Goal: Task Accomplishment & Management: Use online tool/utility

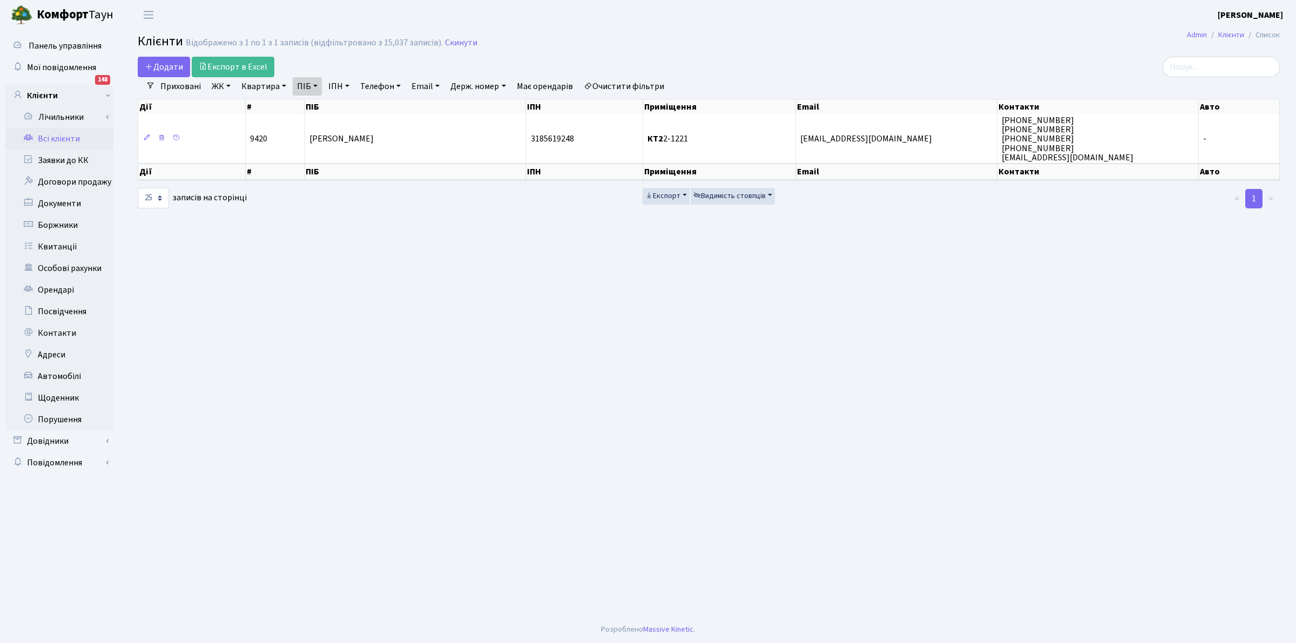
select select "25"
click at [50, 137] on link "Всі клієнти" at bounding box center [59, 139] width 108 height 22
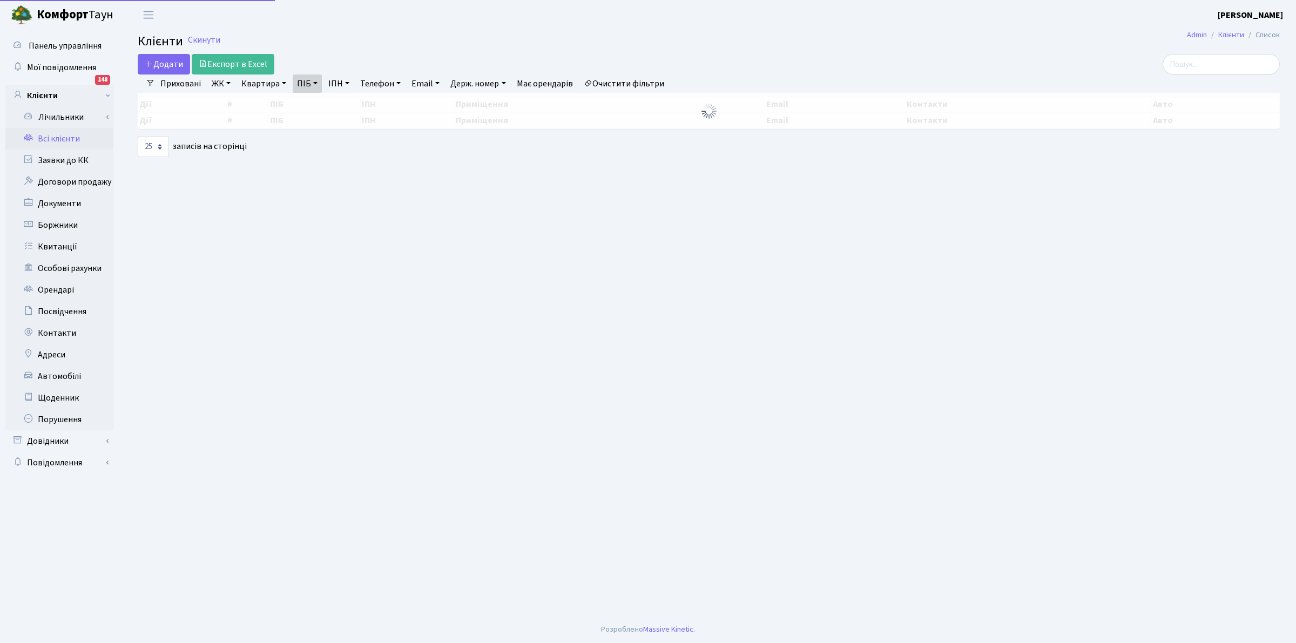
select select "25"
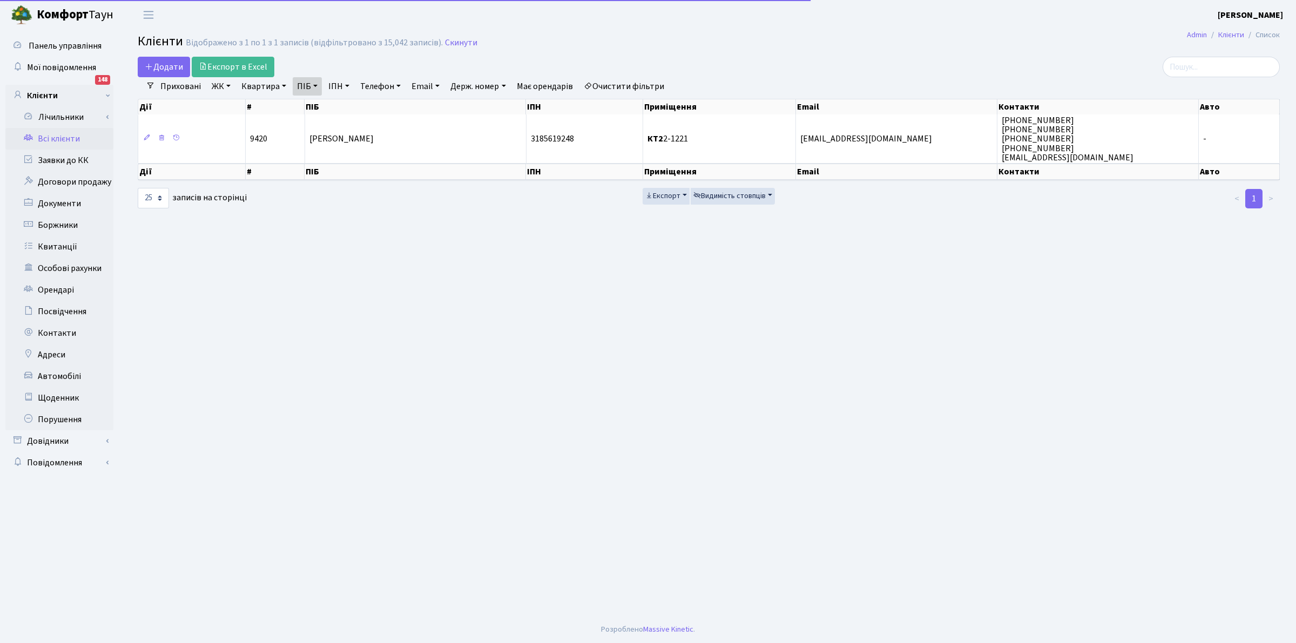
click at [315, 86] on link "ПІБ" at bounding box center [307, 86] width 29 height 18
click at [336, 112] on input "[PERSON_NAME]" at bounding box center [324, 107] width 63 height 21
type input "К"
type input "n"
type input "тесля"
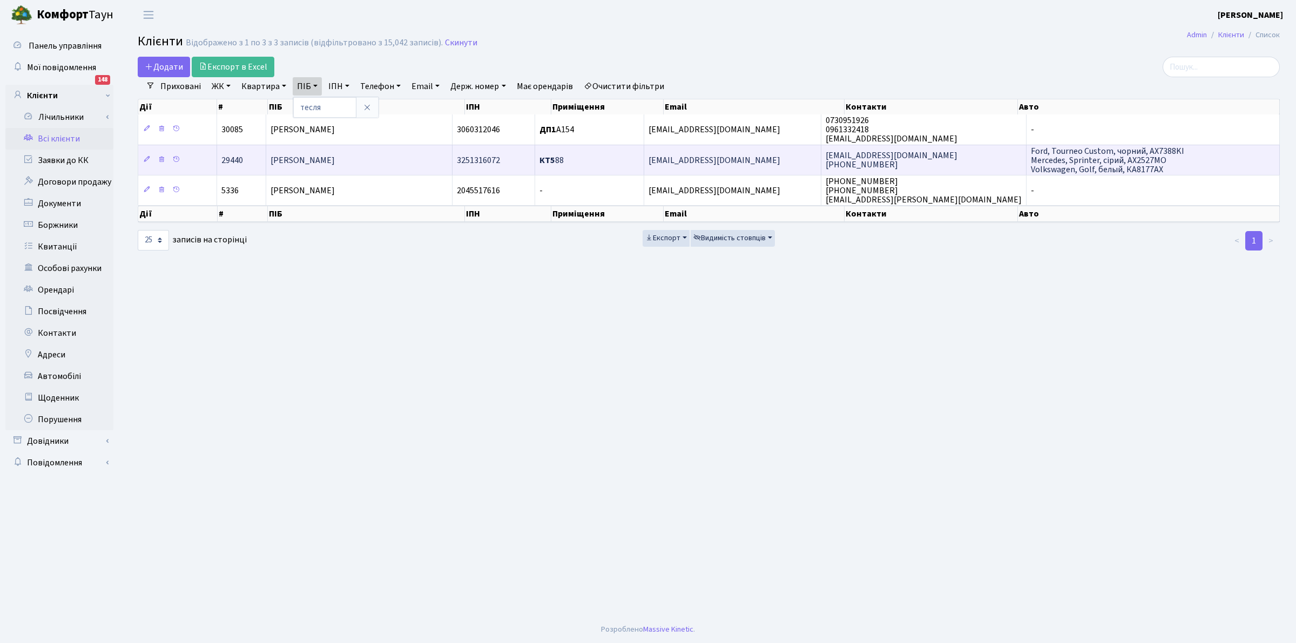
click at [564, 155] on span "КТ5 88" at bounding box center [551, 160] width 24 height 12
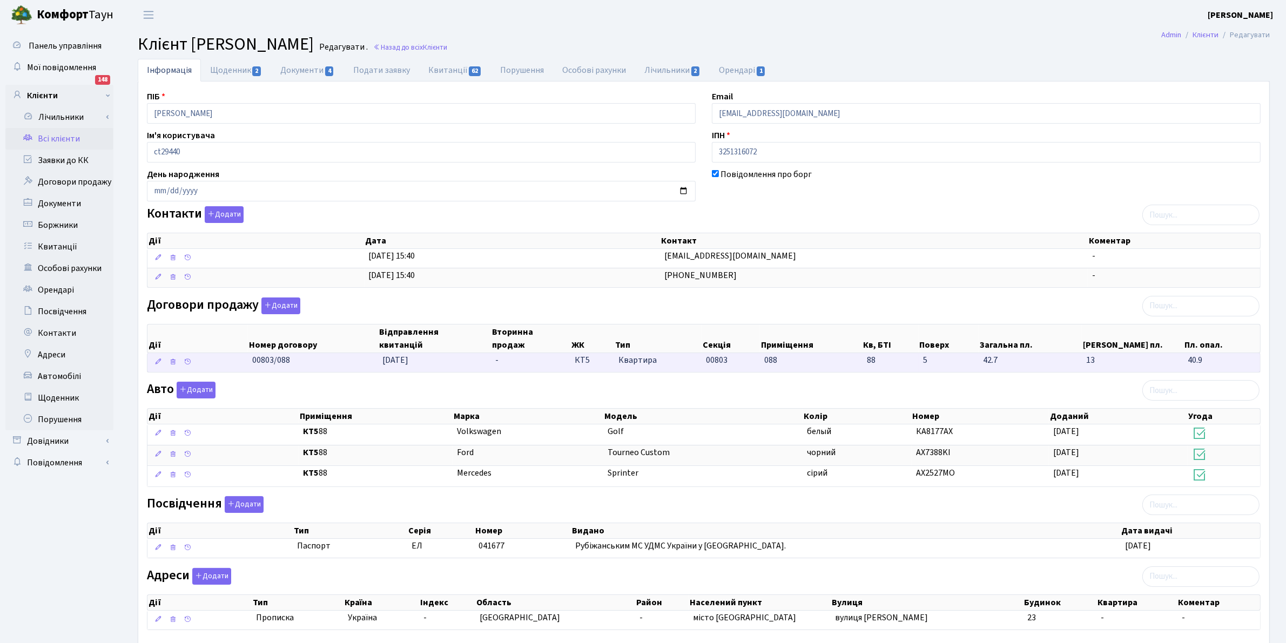
click at [885, 369] on td "88" at bounding box center [890, 362] width 56 height 19
click at [883, 366] on span "88" at bounding box center [891, 360] width 48 height 12
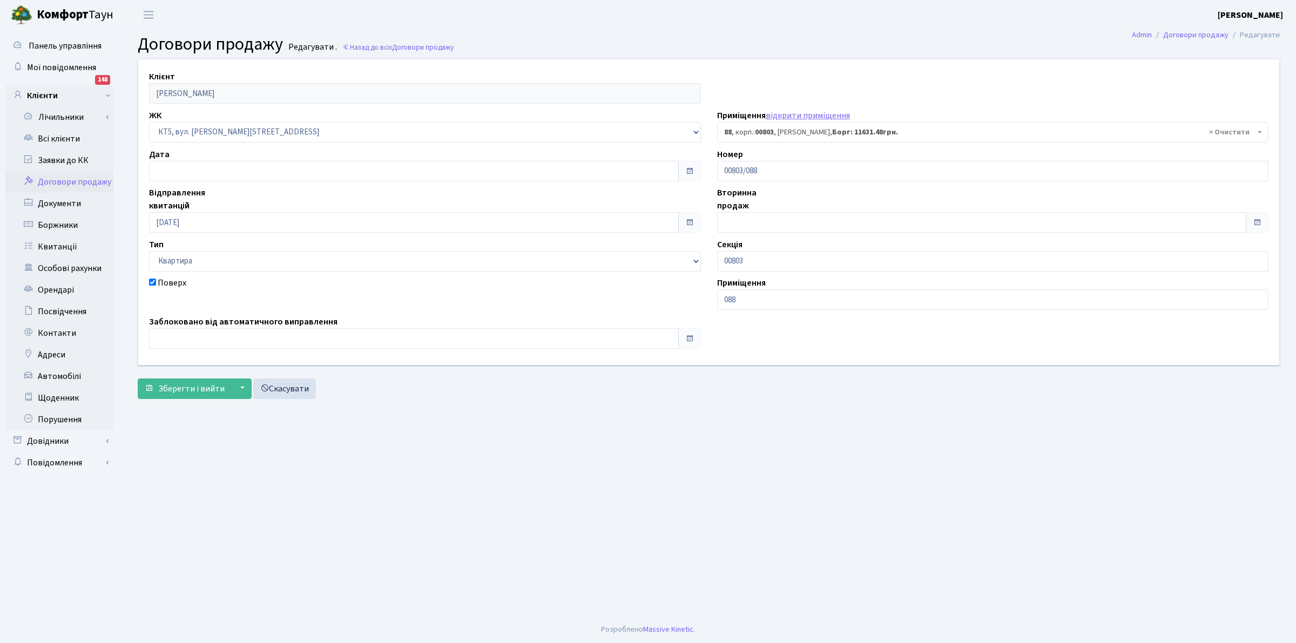
select select "17618"
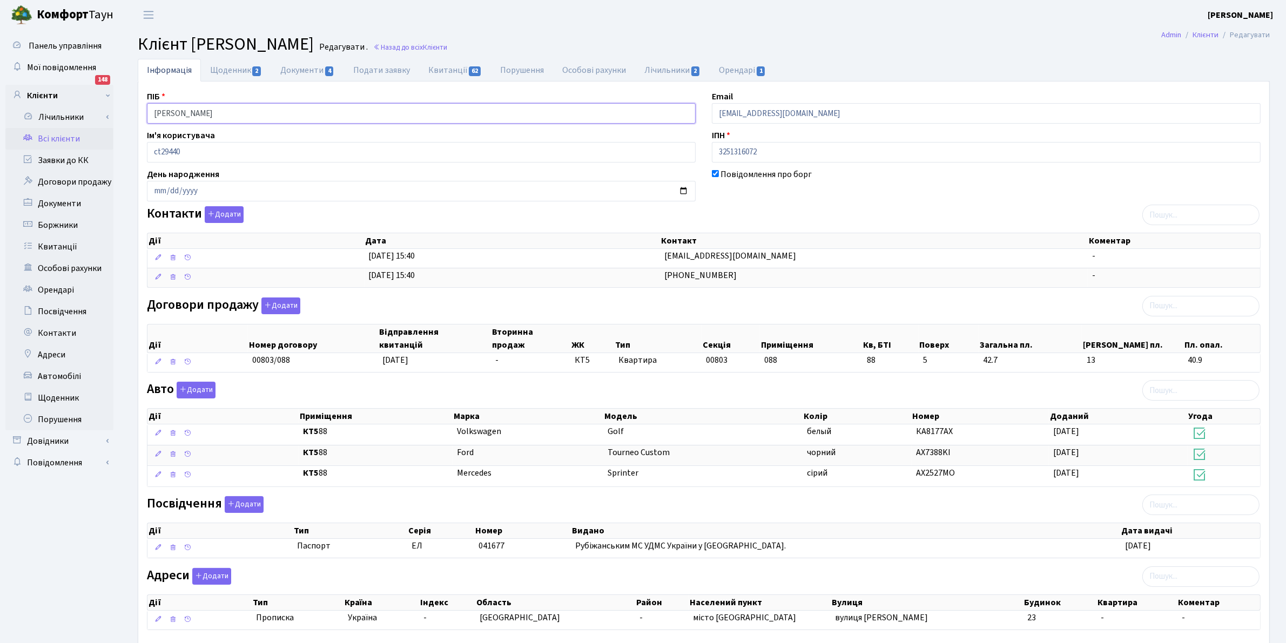
drag, startPoint x: 273, startPoint y: 109, endPoint x: 71, endPoint y: 79, distance: 203.6
click at [71, 79] on div "Панель управління Мої повідомлення 148 Клієнти Лічильники" at bounding box center [643, 354] width 1286 height 649
drag, startPoint x: 706, startPoint y: 14, endPoint x: 220, endPoint y: 170, distance: 510.6
click at [706, 14] on header "Комфорт Таун Клишко І. В. Мій обліковий запис Вийти" at bounding box center [643, 15] width 1286 height 30
click at [64, 142] on link "Всі клієнти" at bounding box center [59, 139] width 108 height 22
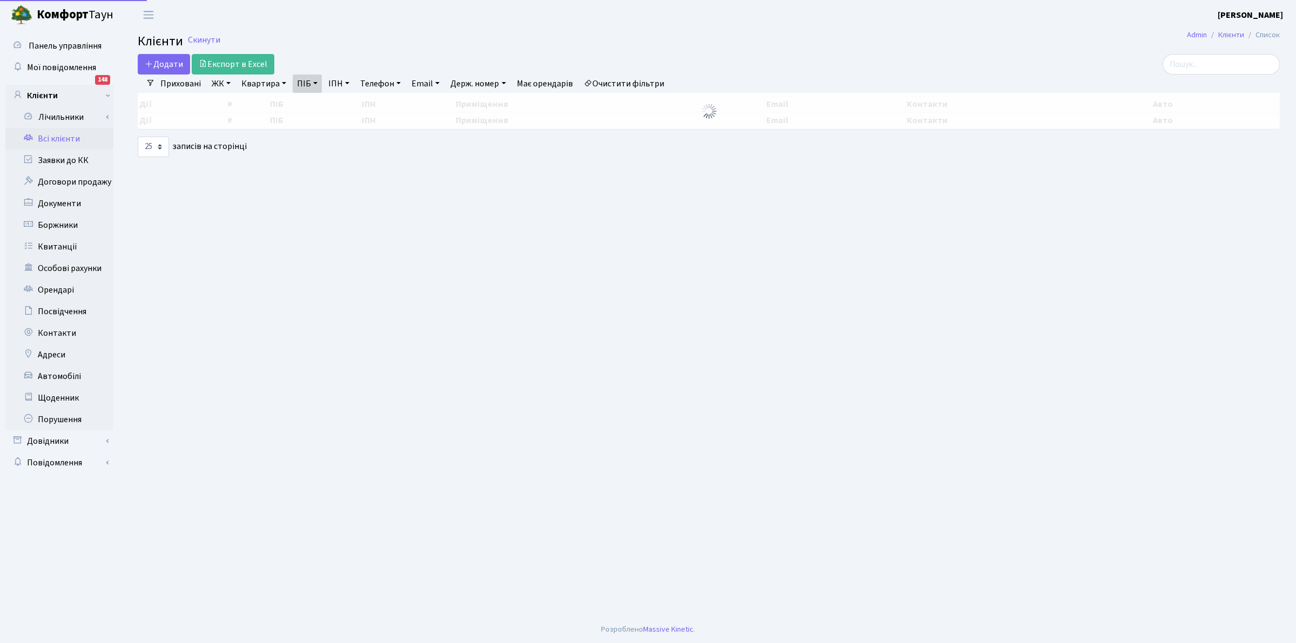
select select "25"
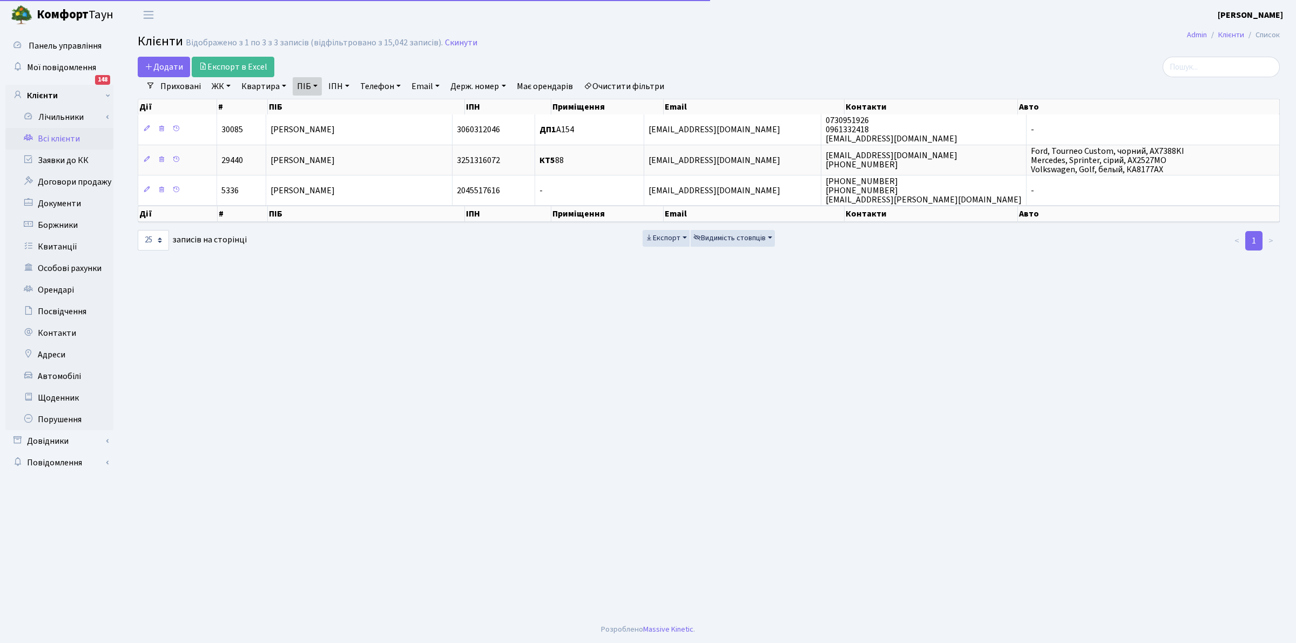
click at [311, 83] on link "ПІБ" at bounding box center [307, 86] width 29 height 18
click at [327, 111] on input "тесля" at bounding box center [324, 107] width 63 height 21
type input "т"
type input "алекс"
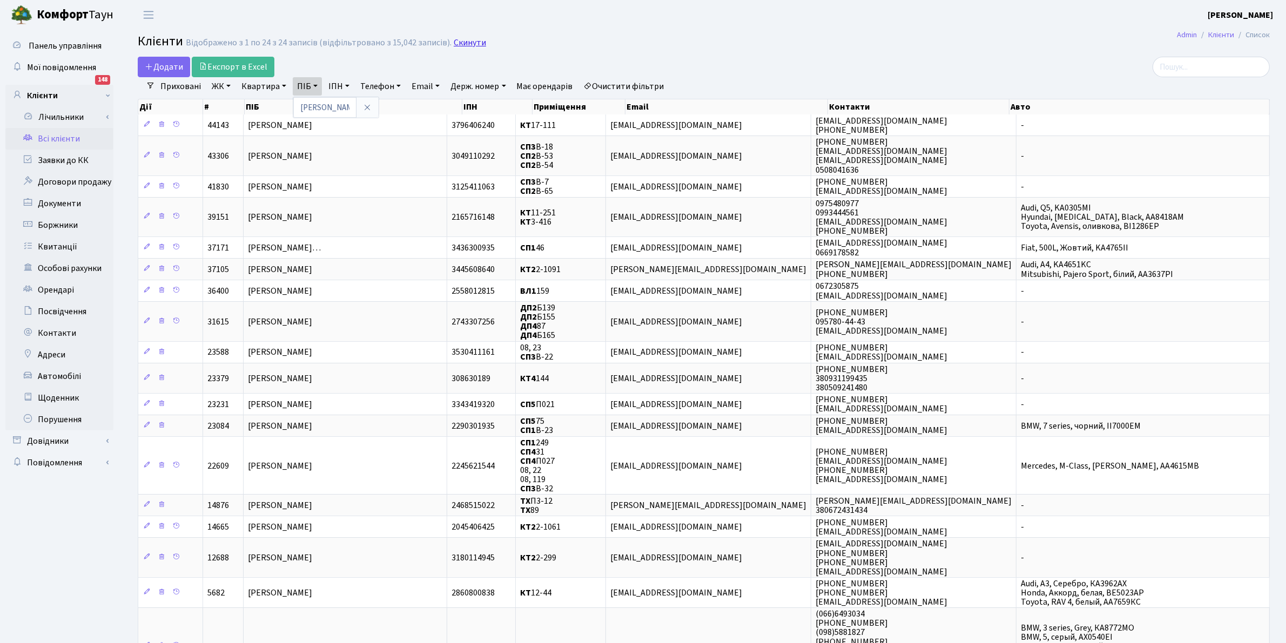
click at [471, 46] on link "Скинути" at bounding box center [470, 43] width 32 height 10
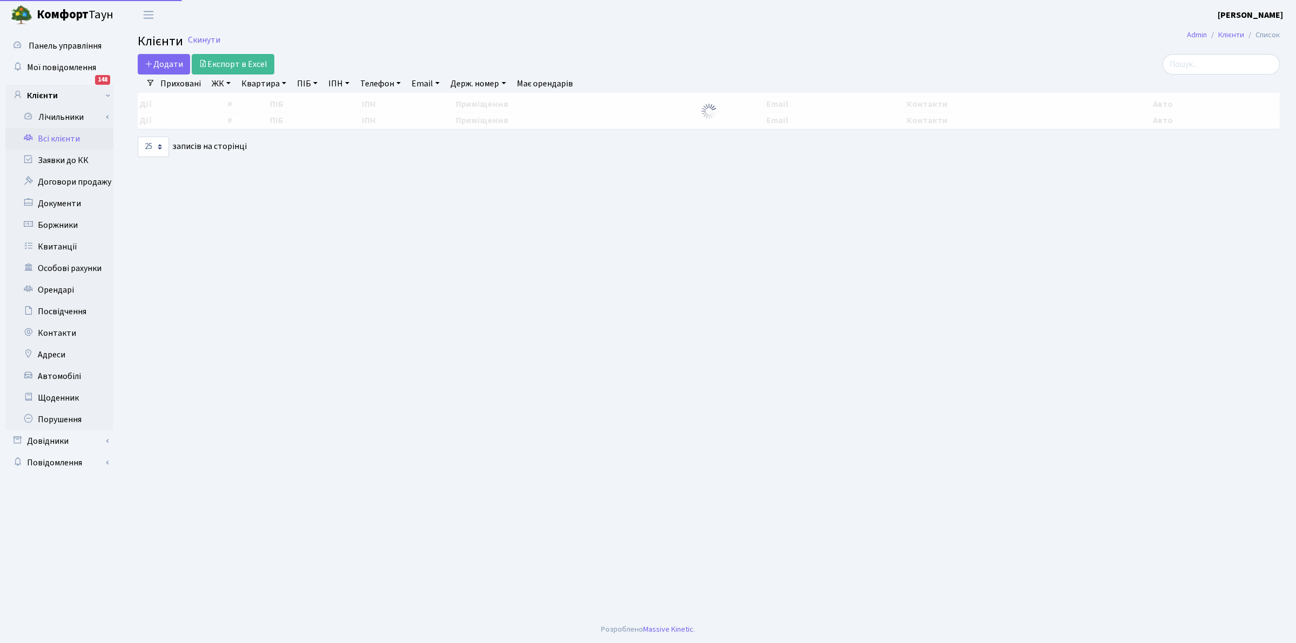
select select "25"
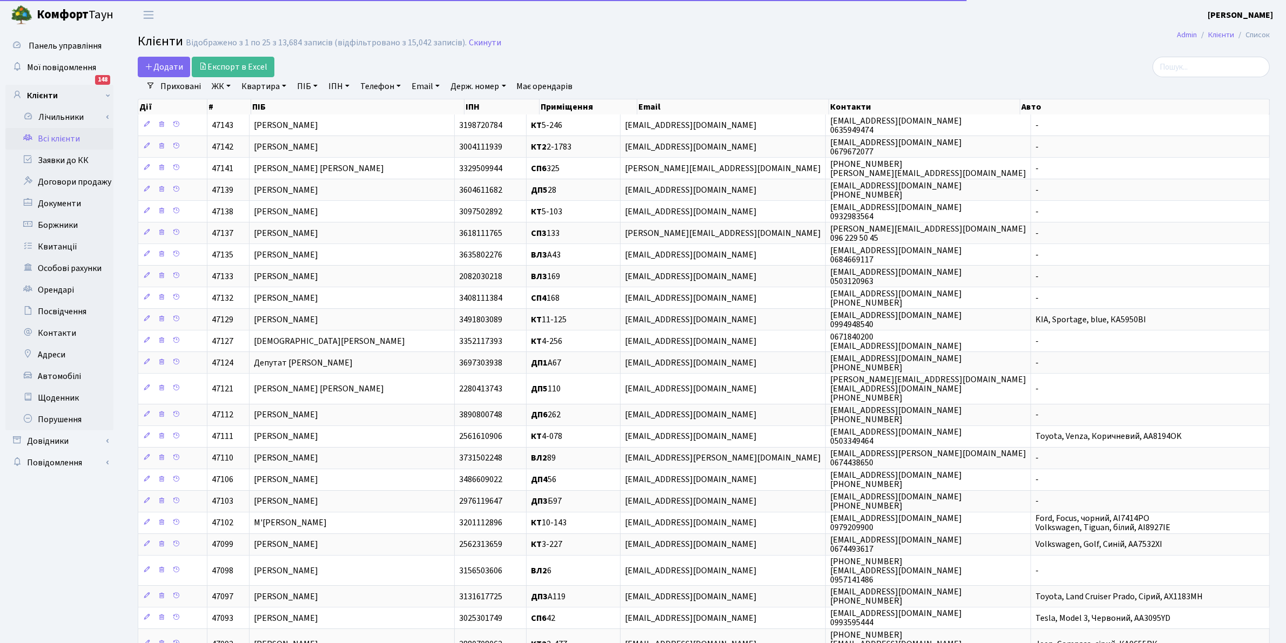
click at [65, 138] on link "Всі клієнти" at bounding box center [59, 139] width 108 height 22
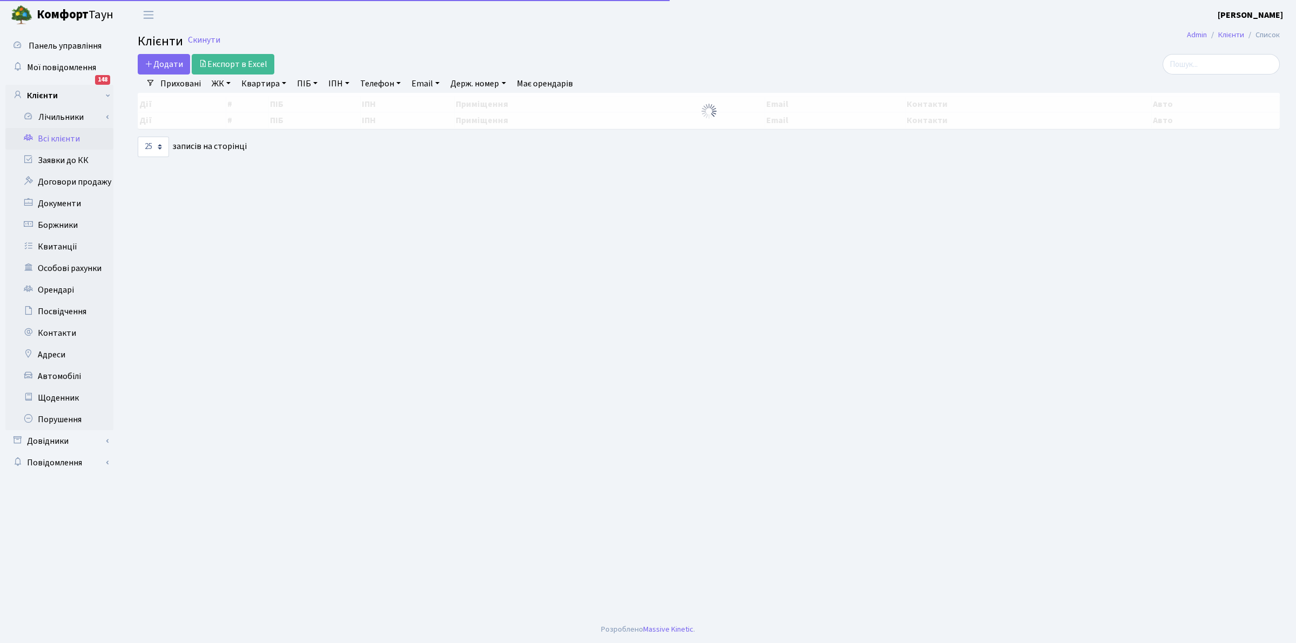
select select "25"
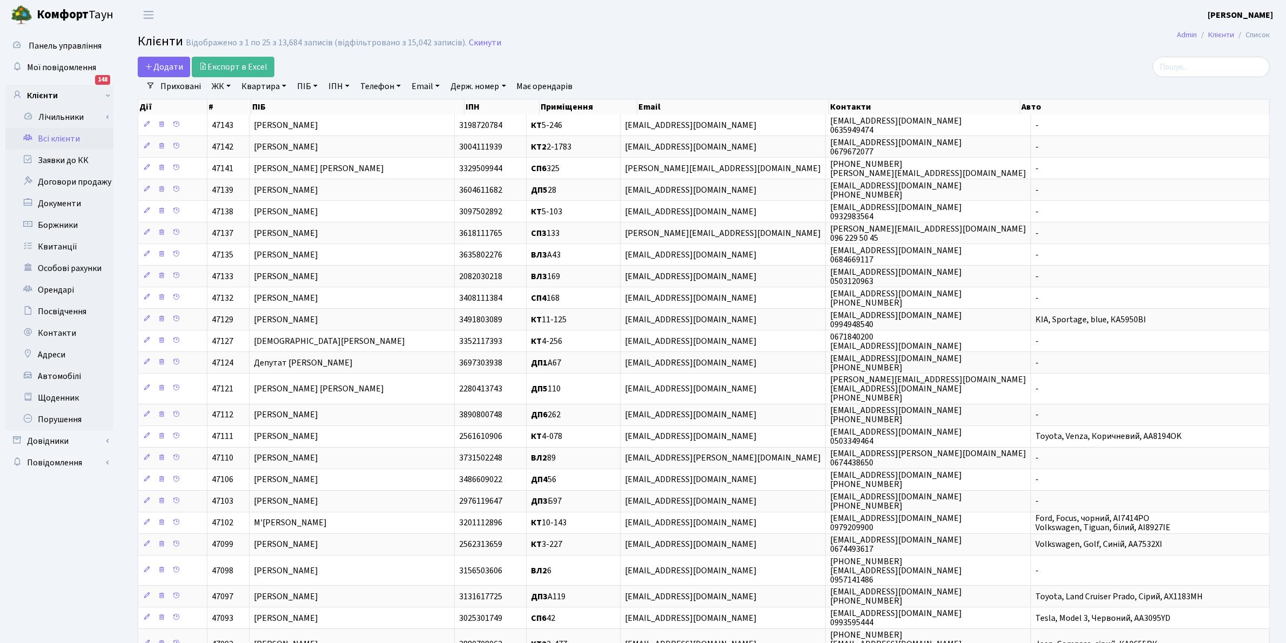
click at [303, 88] on link "ПІБ" at bounding box center [307, 86] width 29 height 18
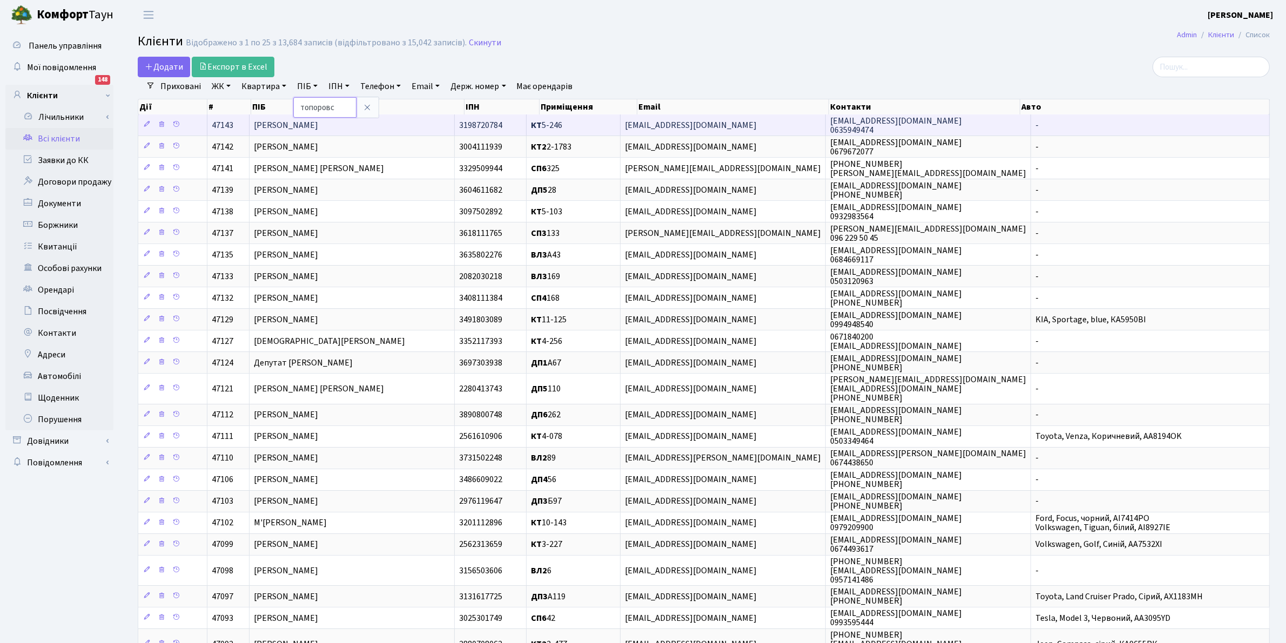
type input "топоровс"
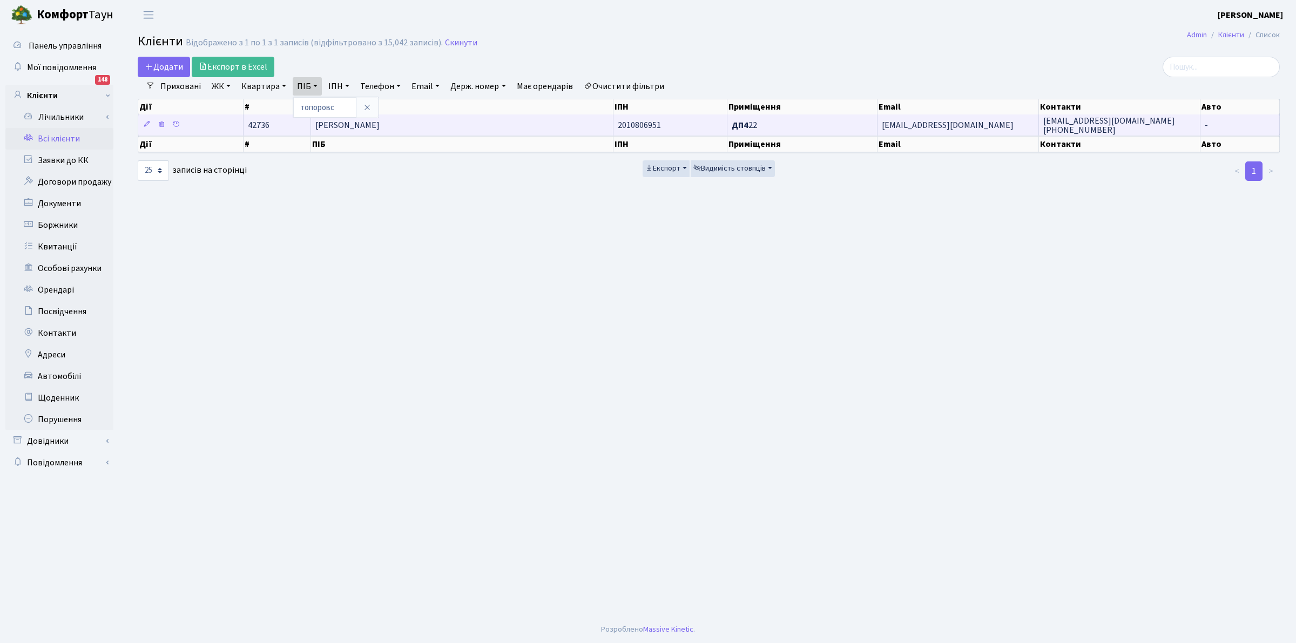
click at [754, 126] on span "ДП4 22" at bounding box center [744, 125] width 25 height 12
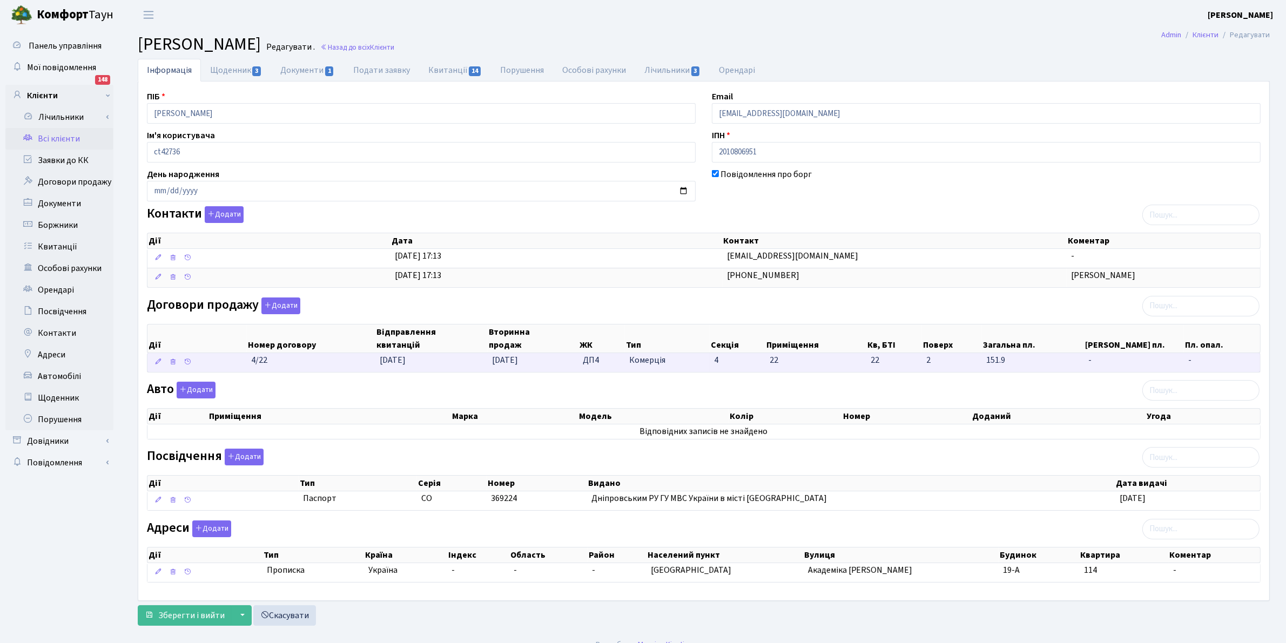
click at [786, 363] on td "22" at bounding box center [816, 362] width 102 height 19
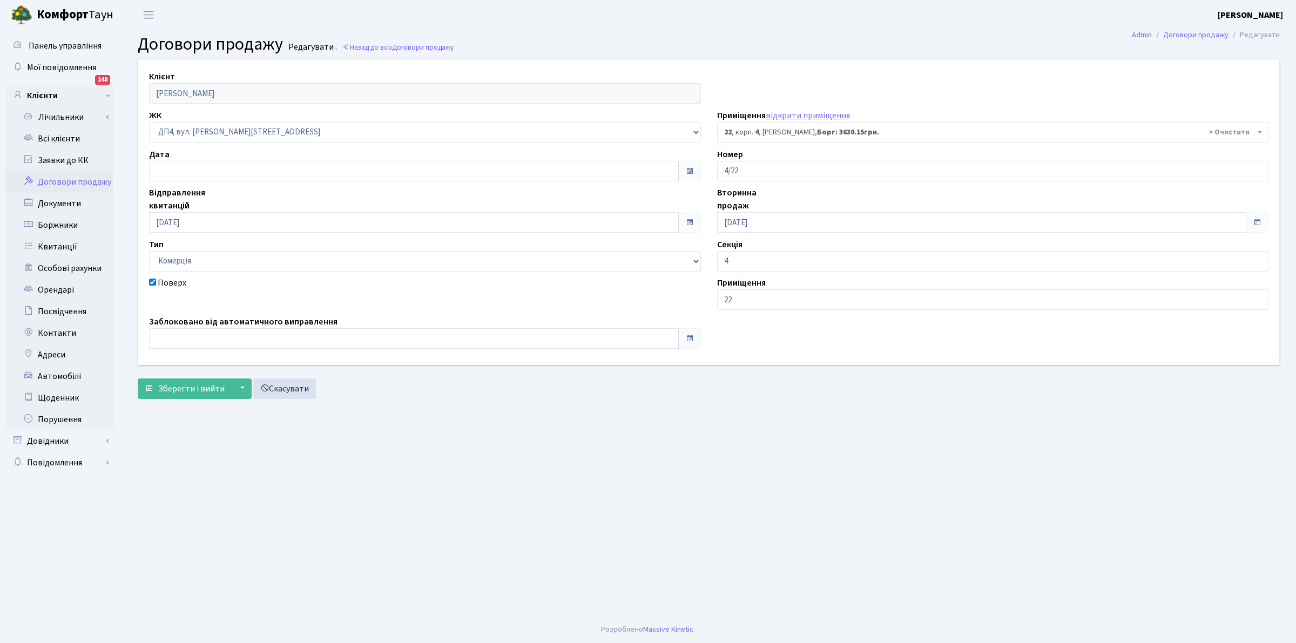
select select "37309"
click at [69, 138] on link "Всі клієнти" at bounding box center [59, 139] width 108 height 22
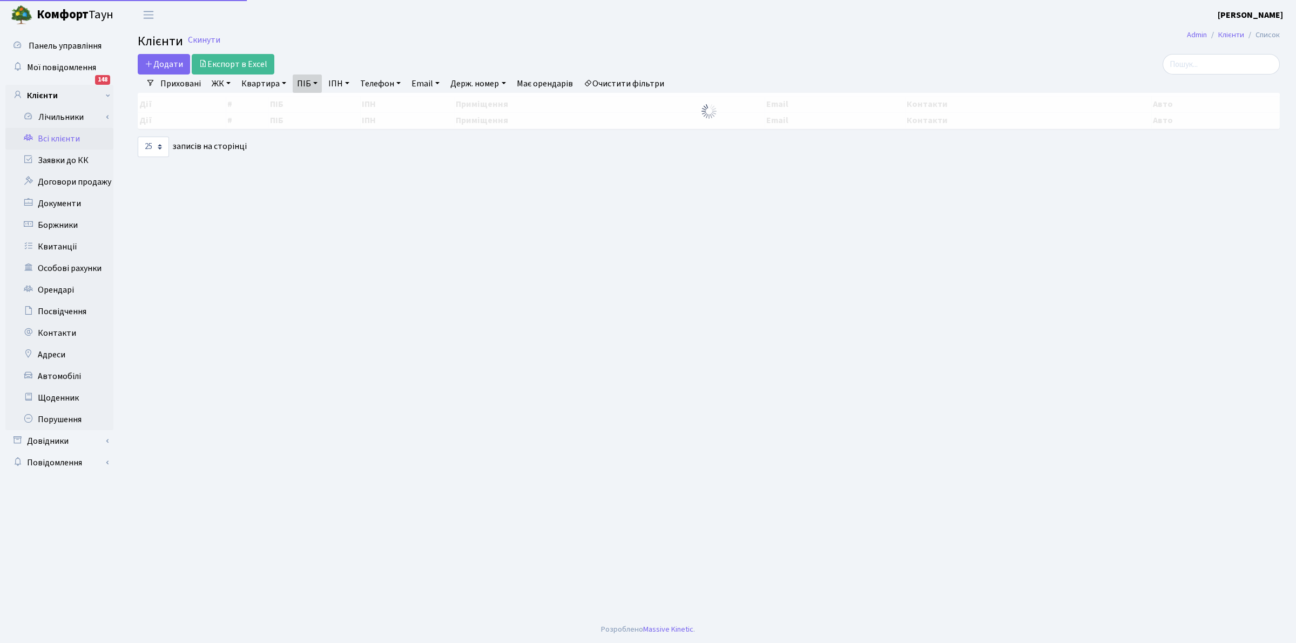
select select "25"
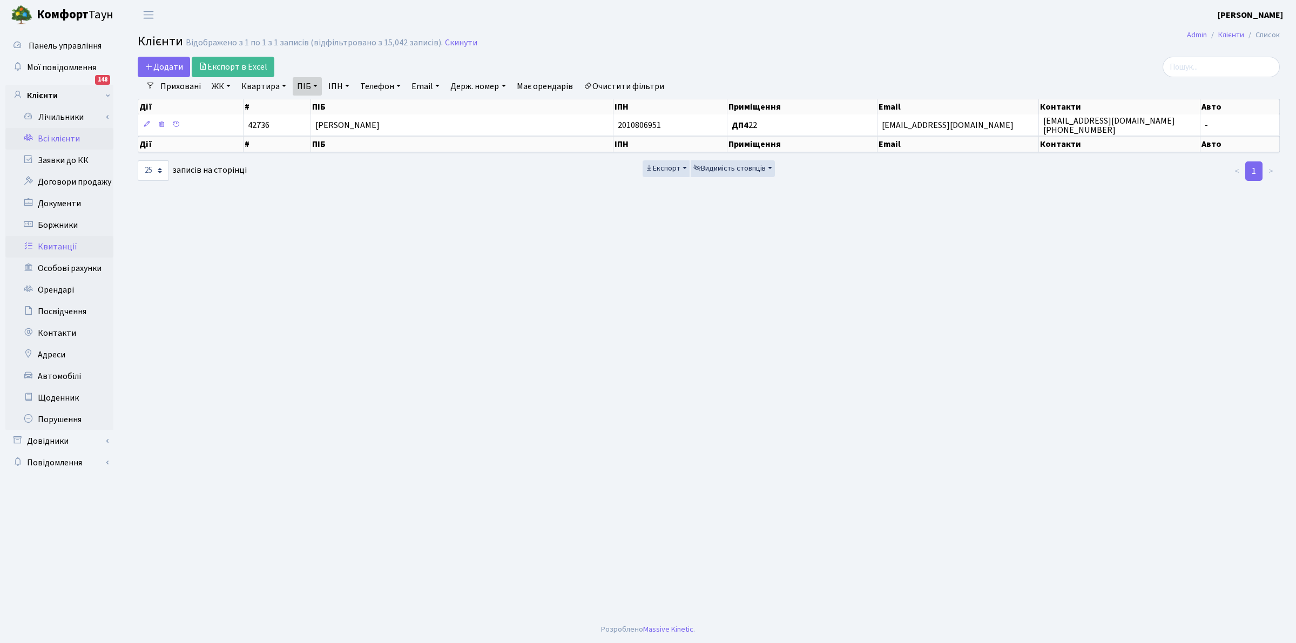
click at [50, 247] on link "Квитанції" at bounding box center [59, 247] width 108 height 22
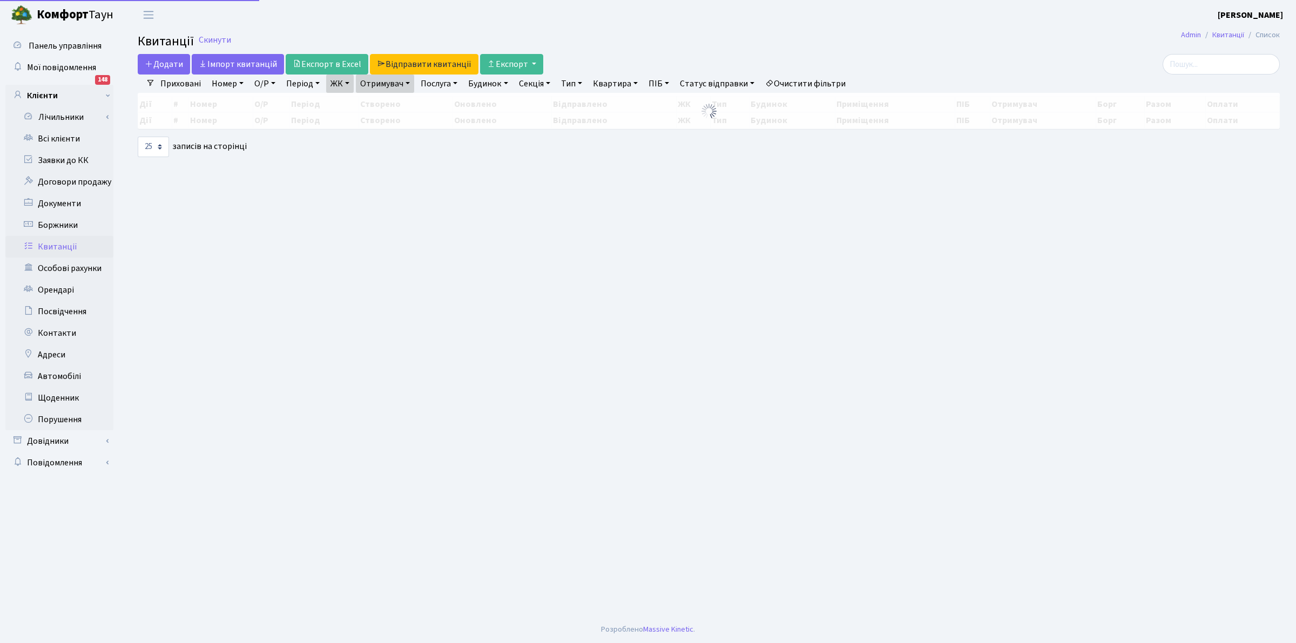
select select "25"
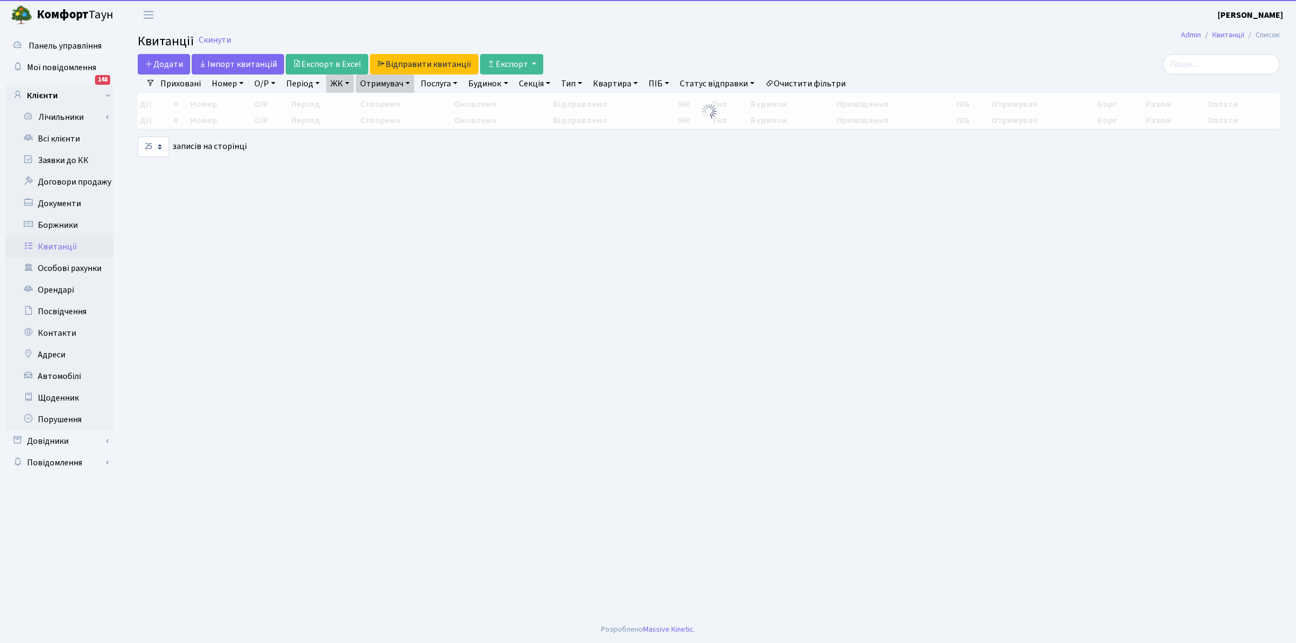
click at [787, 79] on link "Очистити фільтри" at bounding box center [805, 84] width 89 height 18
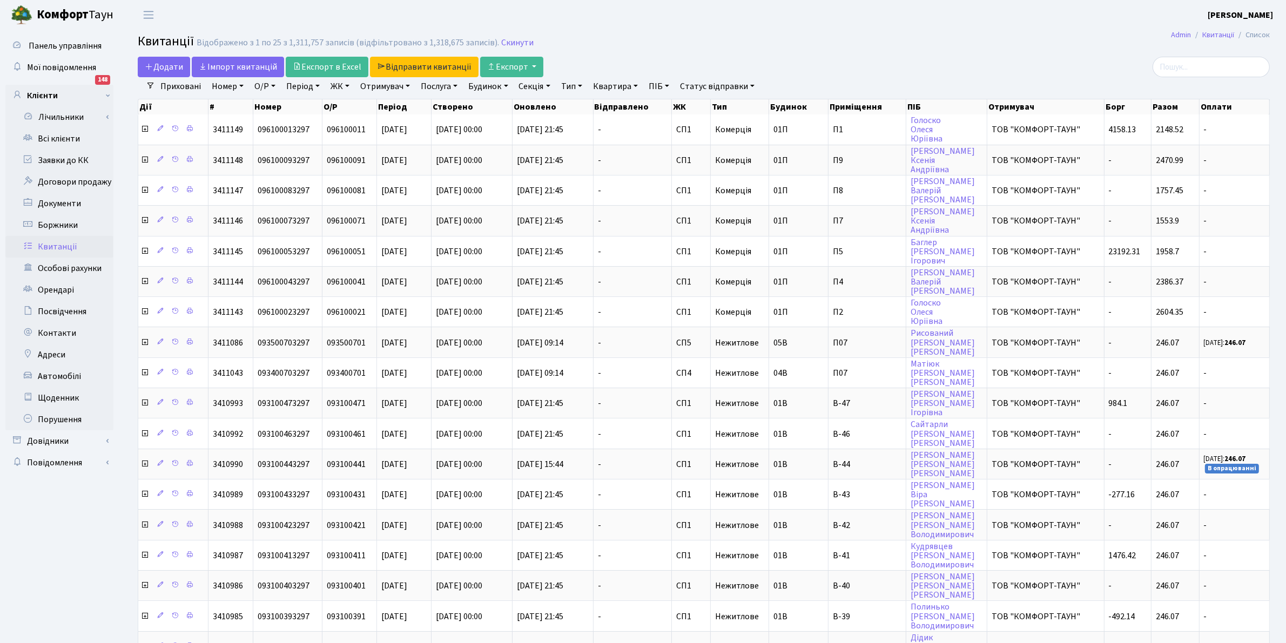
click at [334, 86] on link "ЖК" at bounding box center [340, 86] width 28 height 18
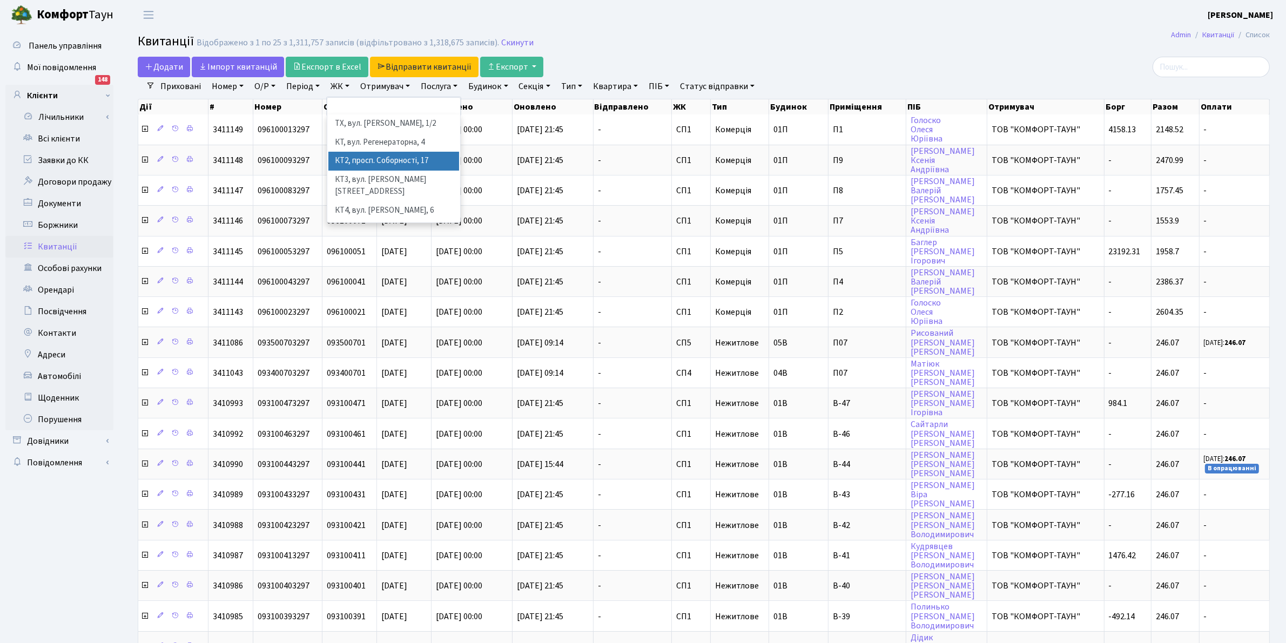
click at [384, 159] on li "КТ2, просп. Соборності, 17" at bounding box center [393, 161] width 131 height 19
select select "295"
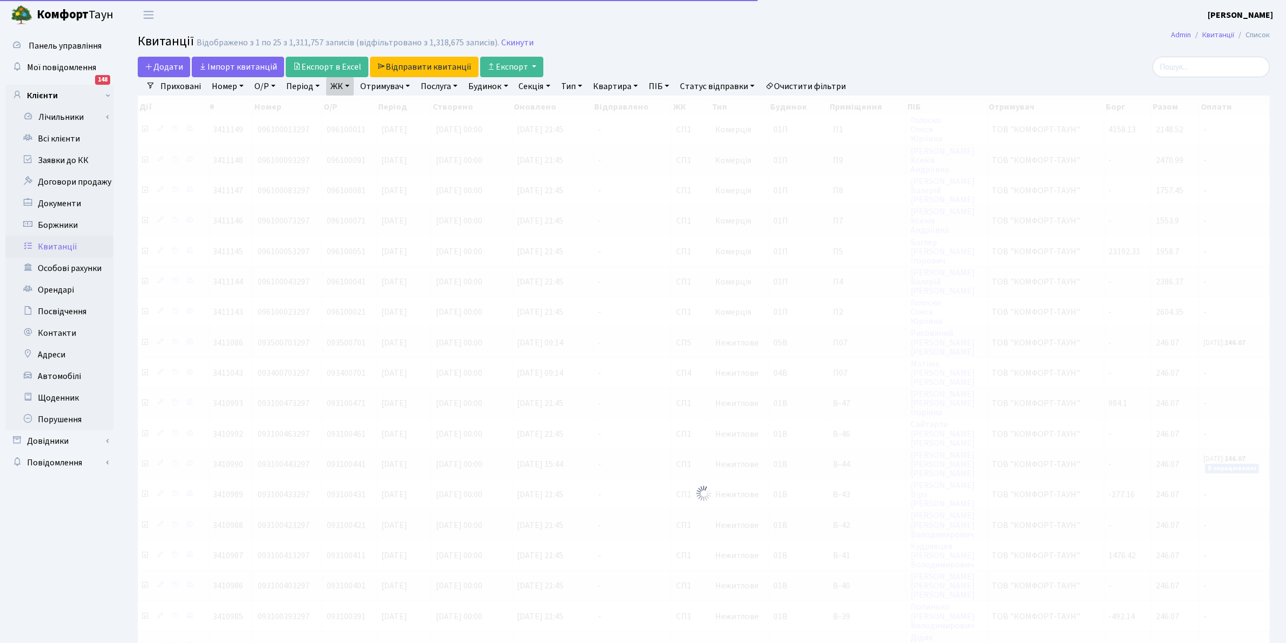
click at [343, 85] on link "ЖК" at bounding box center [340, 86] width 28 height 18
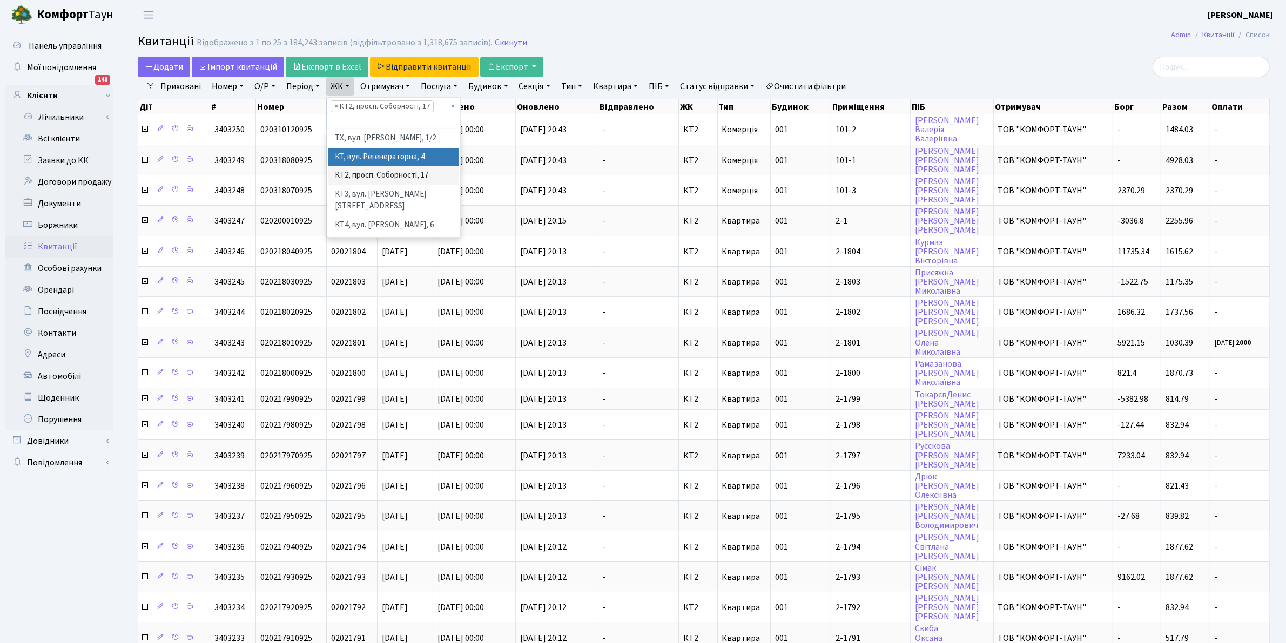
click at [377, 161] on li "КТ, вул. Регенераторна, 4" at bounding box center [393, 157] width 131 height 19
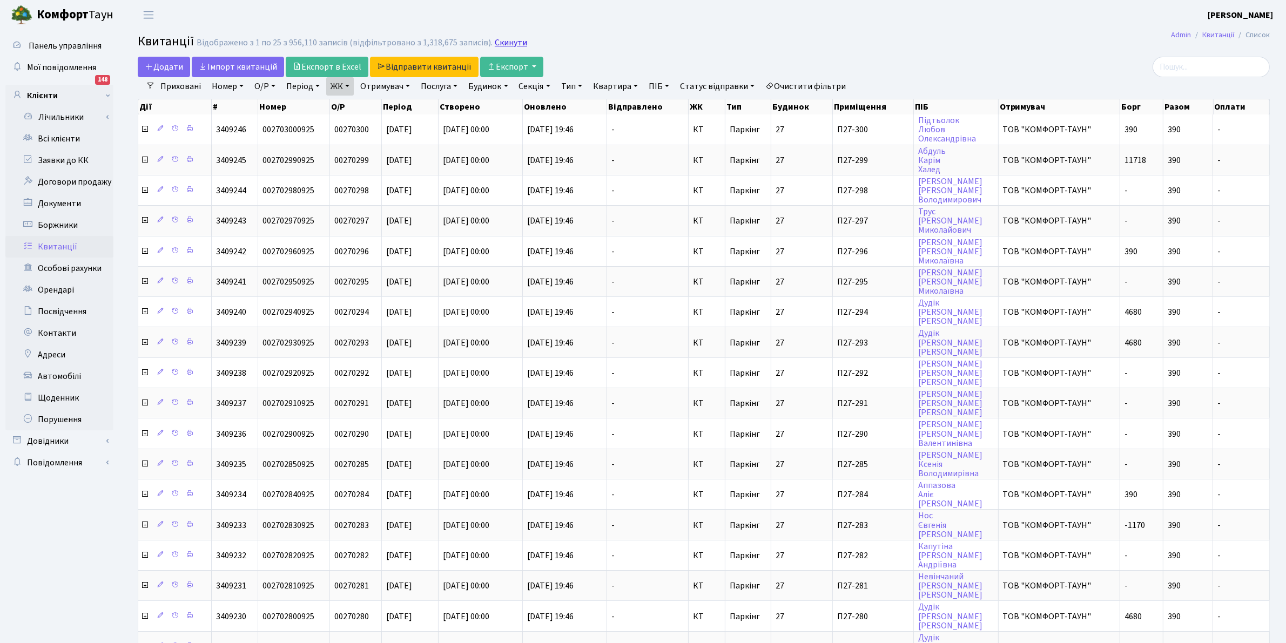
click at [505, 44] on link "Скинути" at bounding box center [511, 43] width 32 height 10
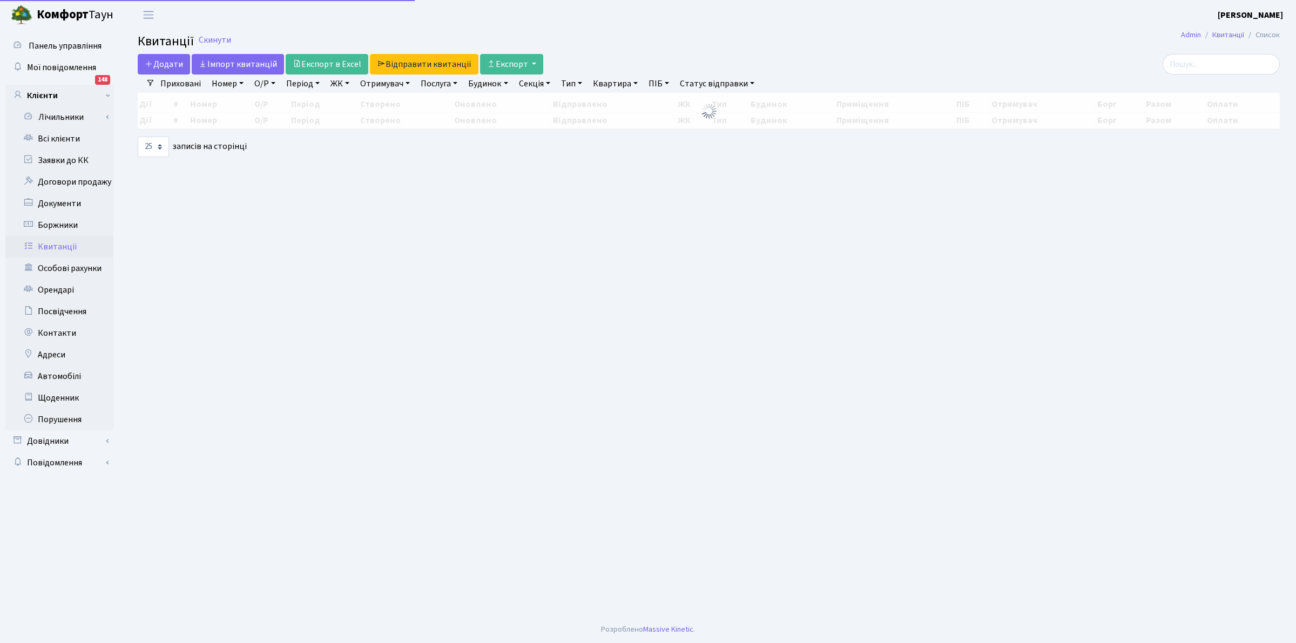
select select
select select "25"
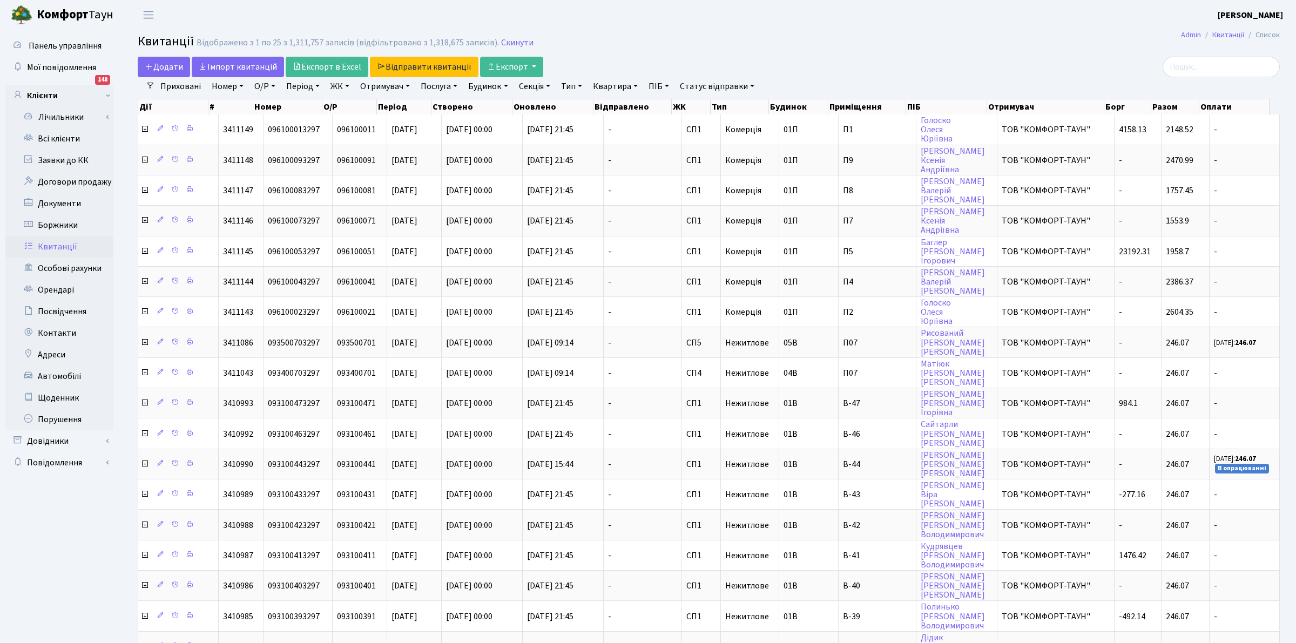
click at [380, 87] on link "Отримувач" at bounding box center [385, 86] width 58 height 18
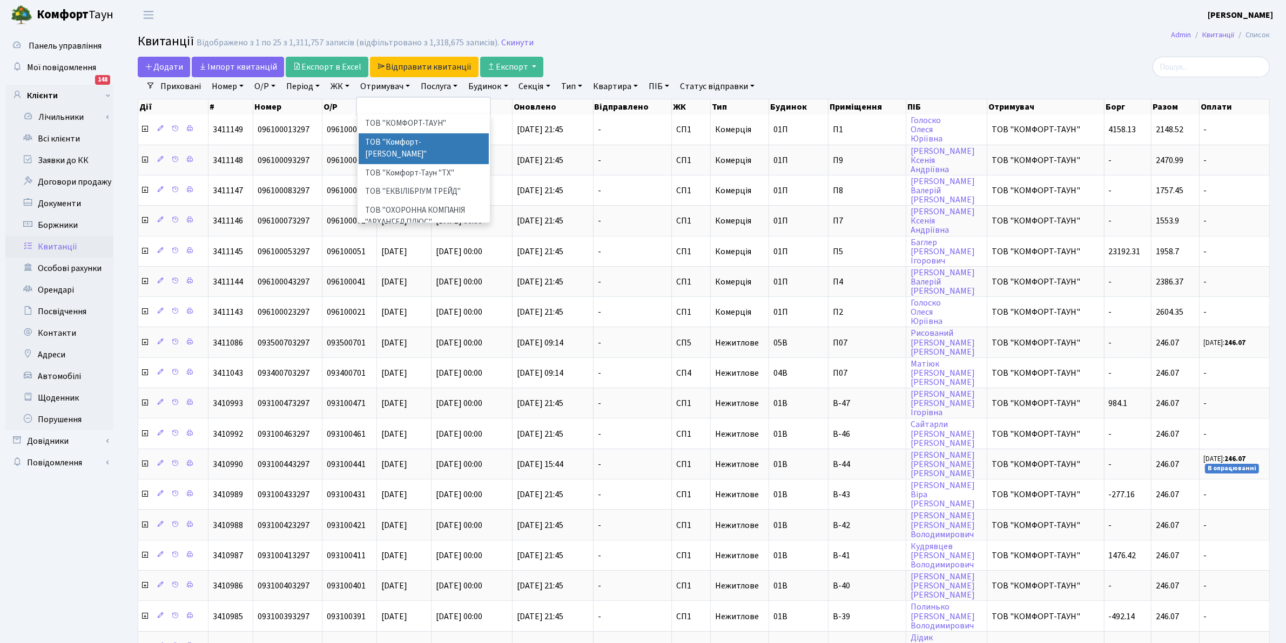
click at [395, 145] on li "ТОВ "Комфорт-[PERSON_NAME]"" at bounding box center [424, 148] width 131 height 31
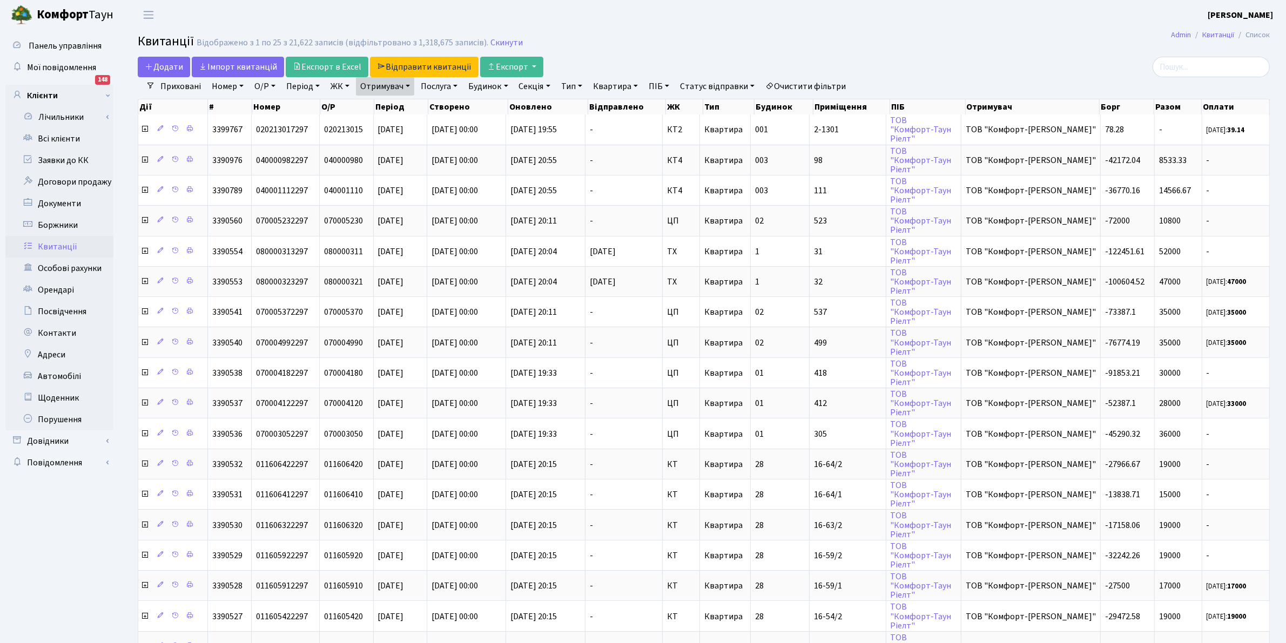
click at [332, 86] on link "ЖК" at bounding box center [340, 86] width 28 height 18
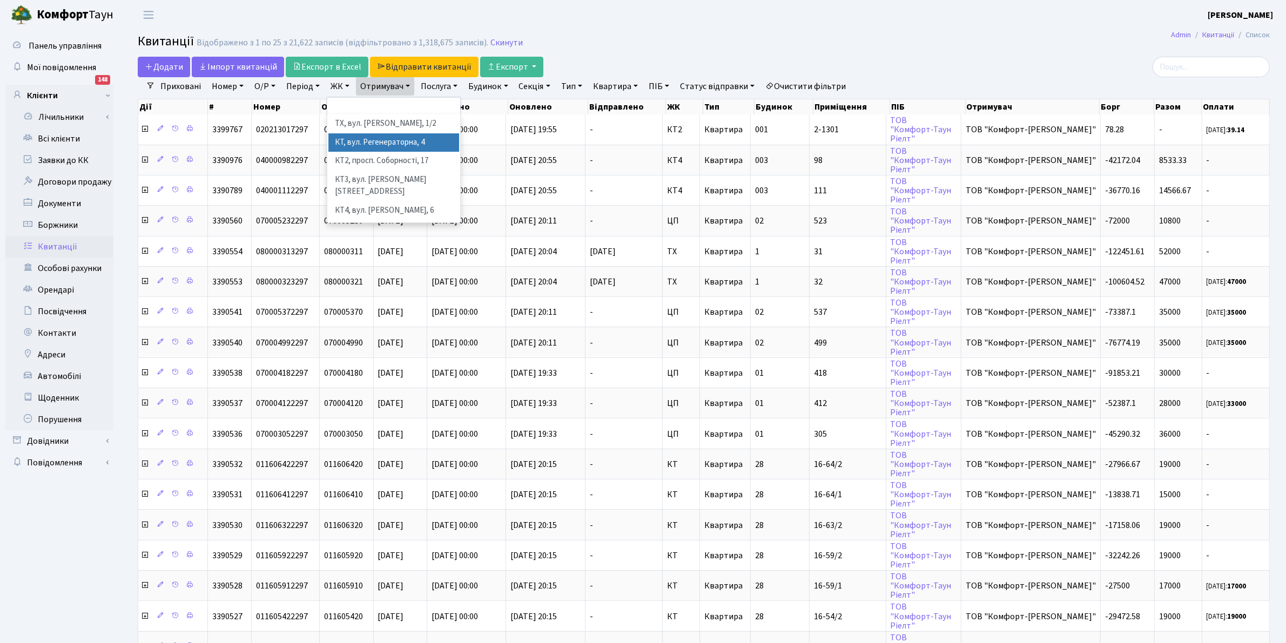
click at [363, 141] on li "КТ, вул. Регенераторна, 4" at bounding box center [393, 142] width 131 height 19
select select "271"
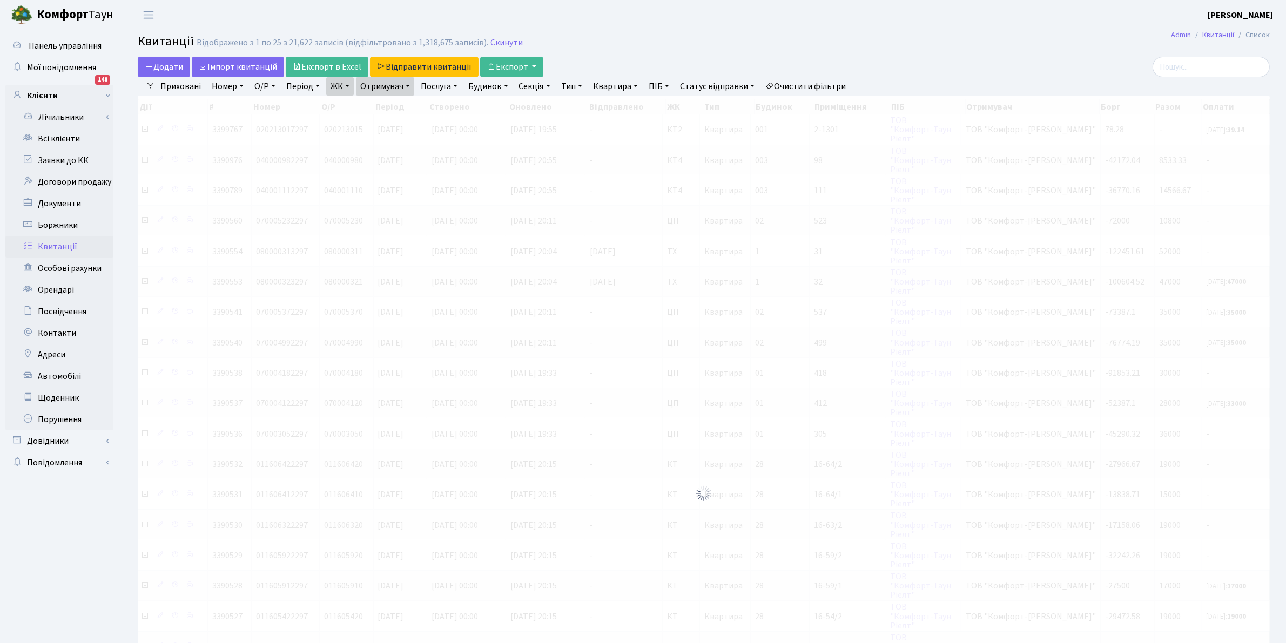
click at [344, 84] on link "ЖК" at bounding box center [340, 86] width 28 height 18
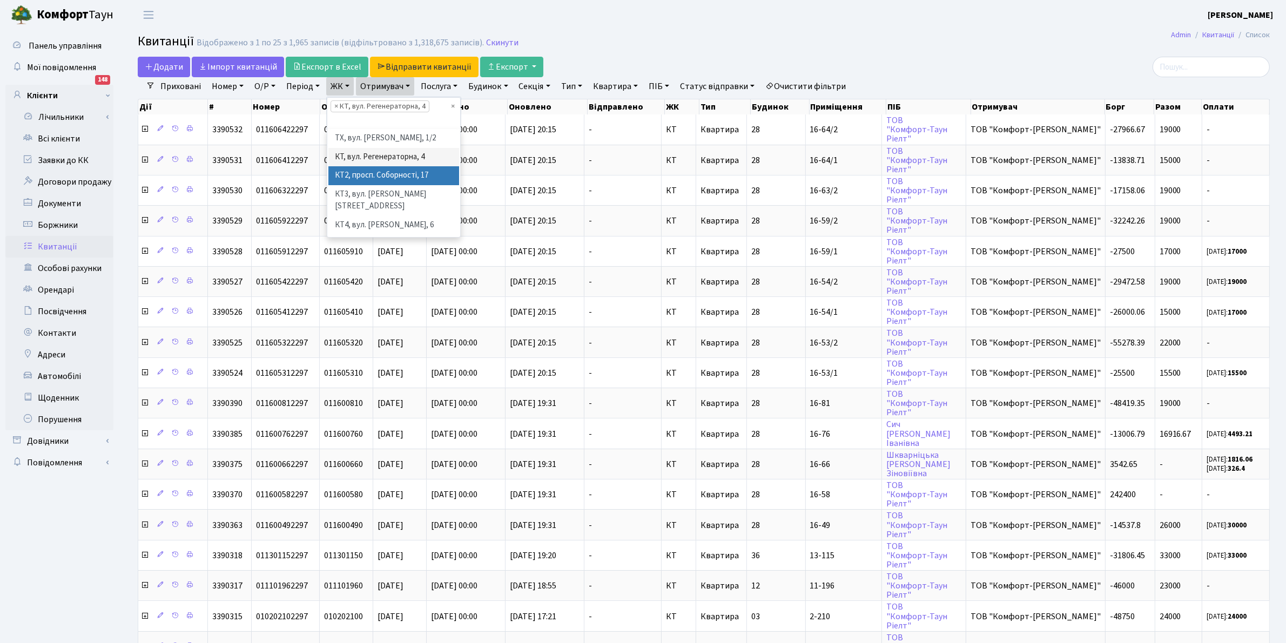
click at [383, 173] on li "КТ2, просп. Соборності, 17" at bounding box center [393, 175] width 131 height 19
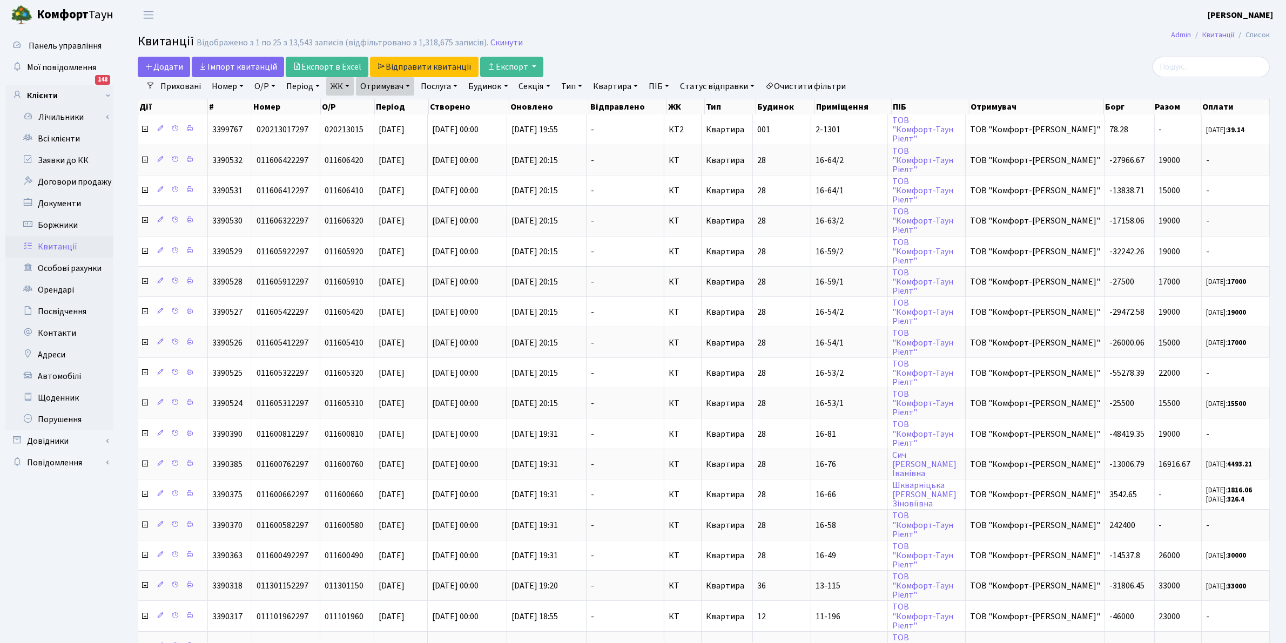
click at [442, 87] on link "Послуга" at bounding box center [438, 86] width 45 height 18
click at [486, 102] on li "Компенсація витрат за абонентське обслуговування (514)" at bounding box center [484, 79] width 131 height 43
select select "1774714"
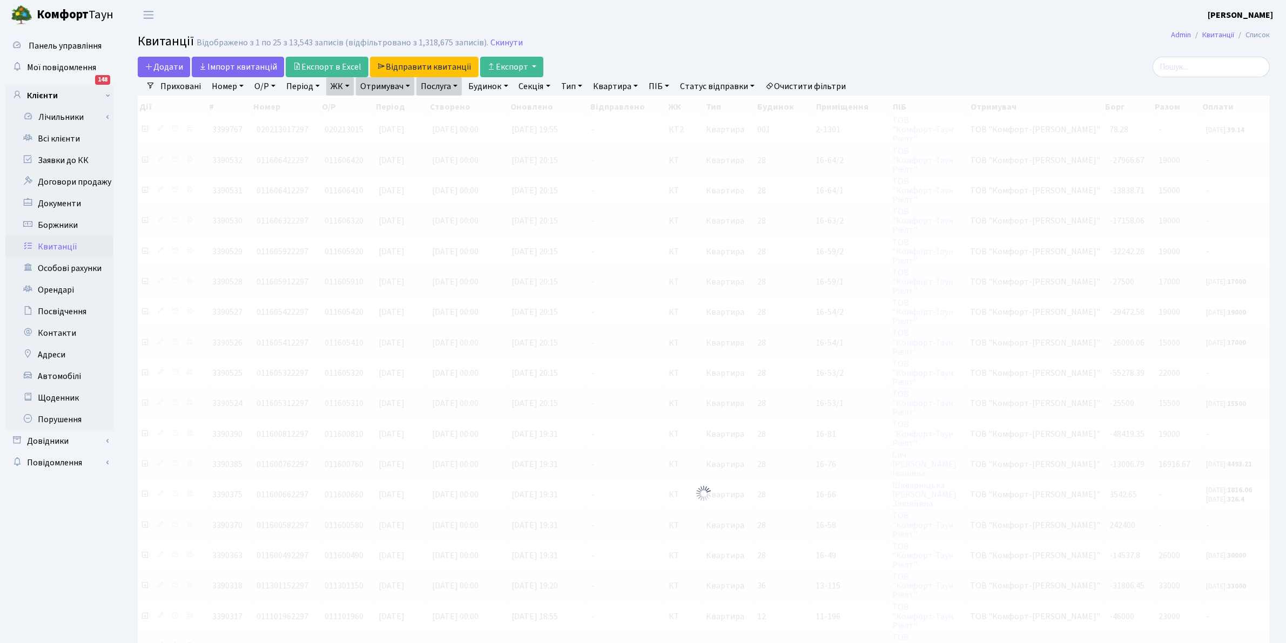
click at [444, 85] on link "Послуга" at bounding box center [438, 86] width 45 height 18
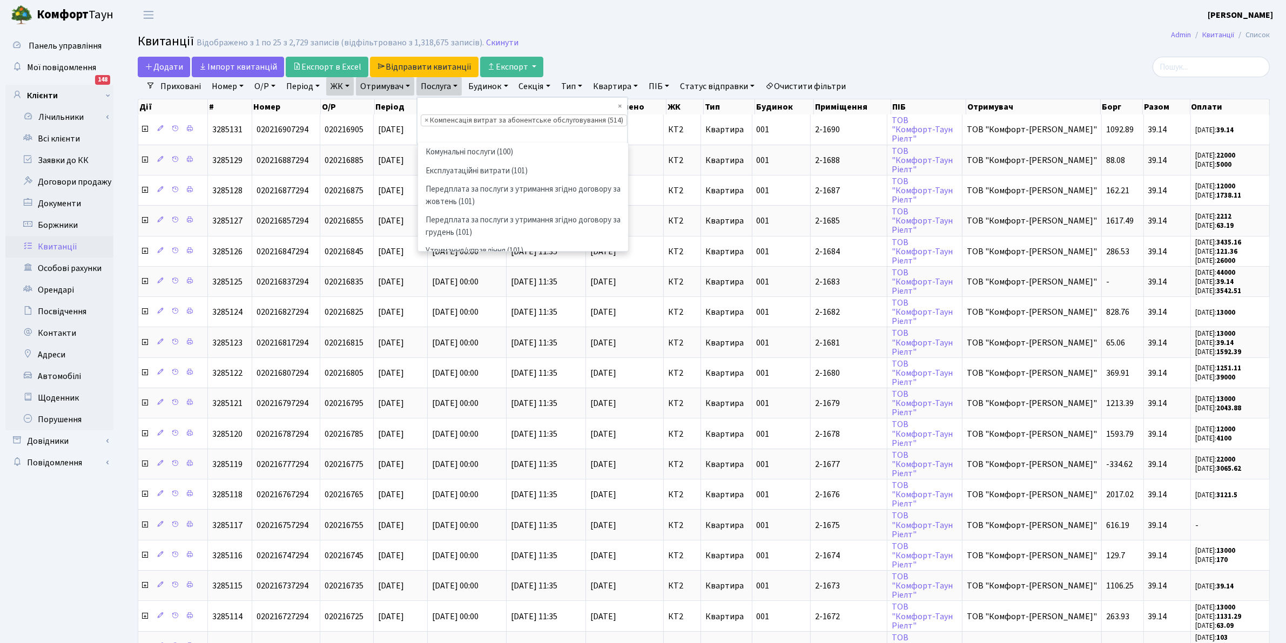
scroll to position [644, 0]
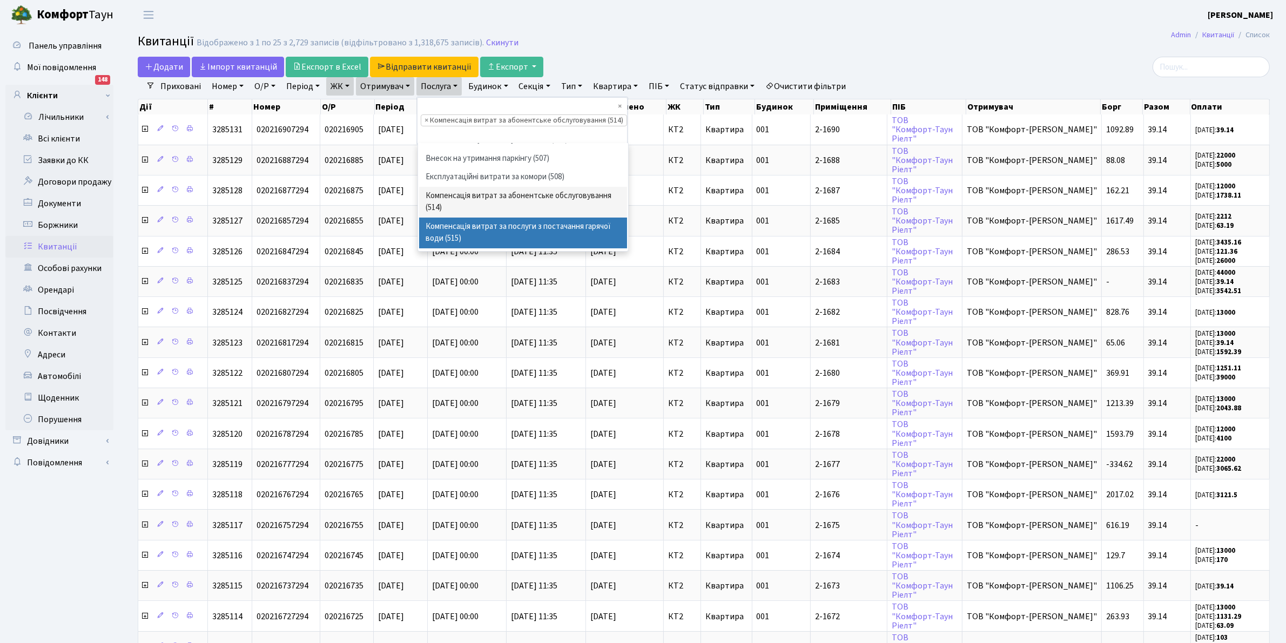
click at [562, 236] on li "Компенсація витрат за послуги з постачання гарячої води (515)" at bounding box center [523, 233] width 208 height 31
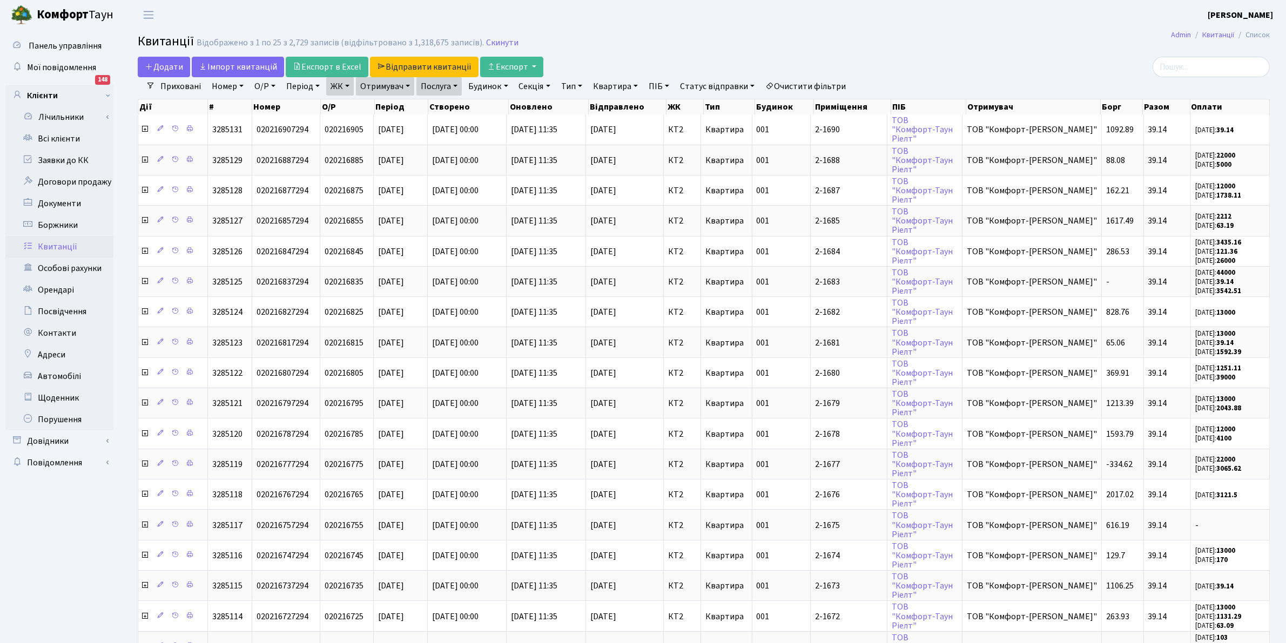
click at [435, 86] on link "Послуга" at bounding box center [438, 86] width 45 height 18
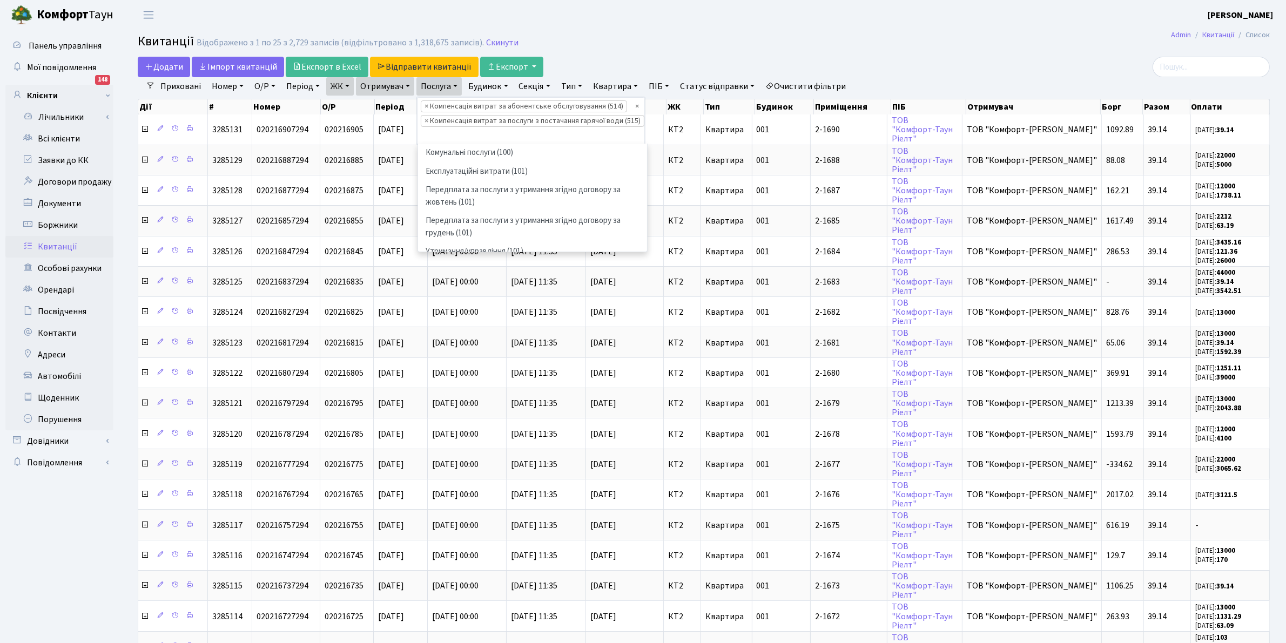
scroll to position [676, 0]
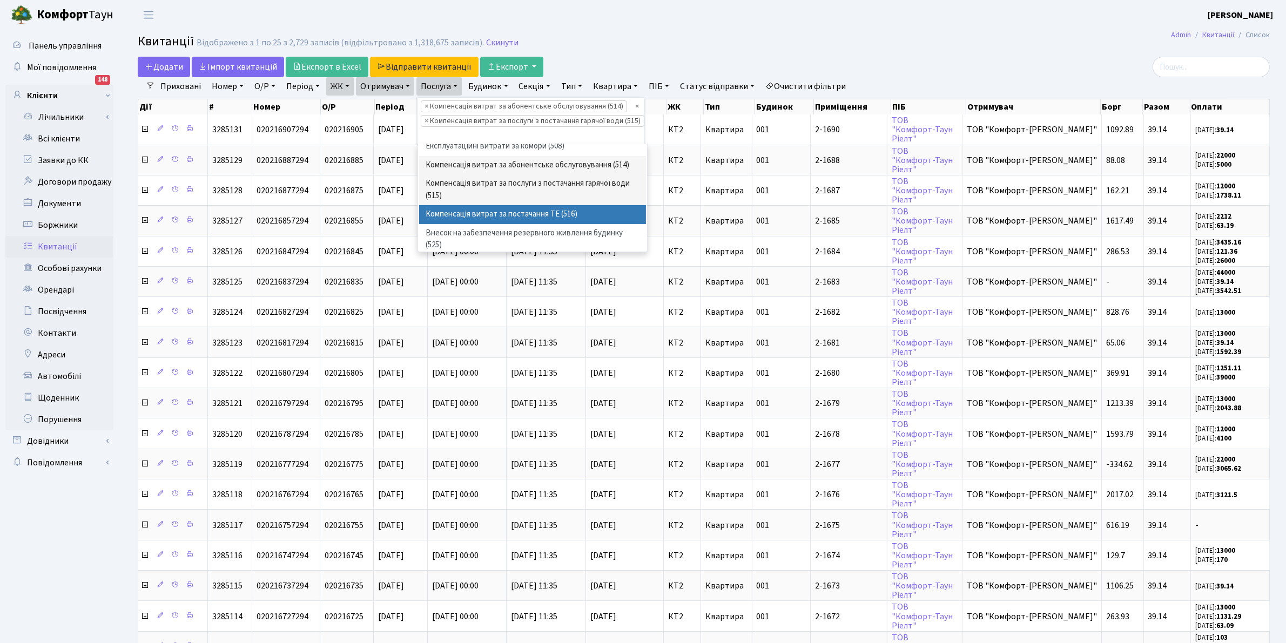
click at [531, 224] on li "Компенсація витрат за постачання ТЕ (516)" at bounding box center [532, 214] width 227 height 19
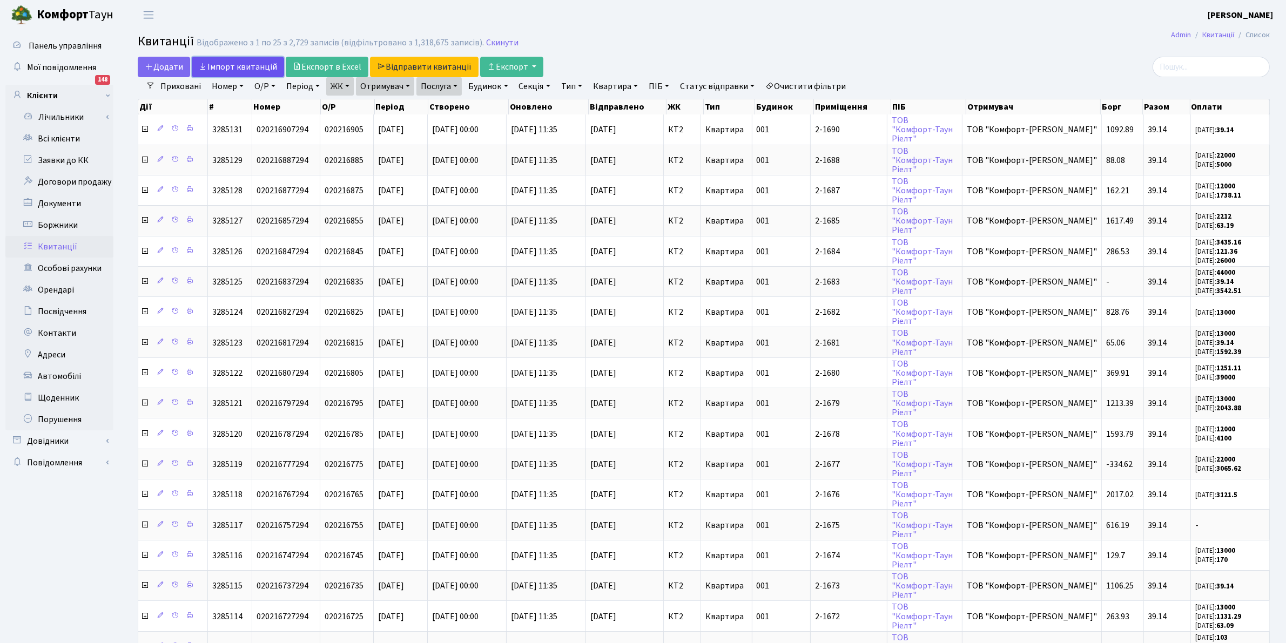
click at [231, 64] on link "Iмпорт квитанцій" at bounding box center [238, 67] width 92 height 21
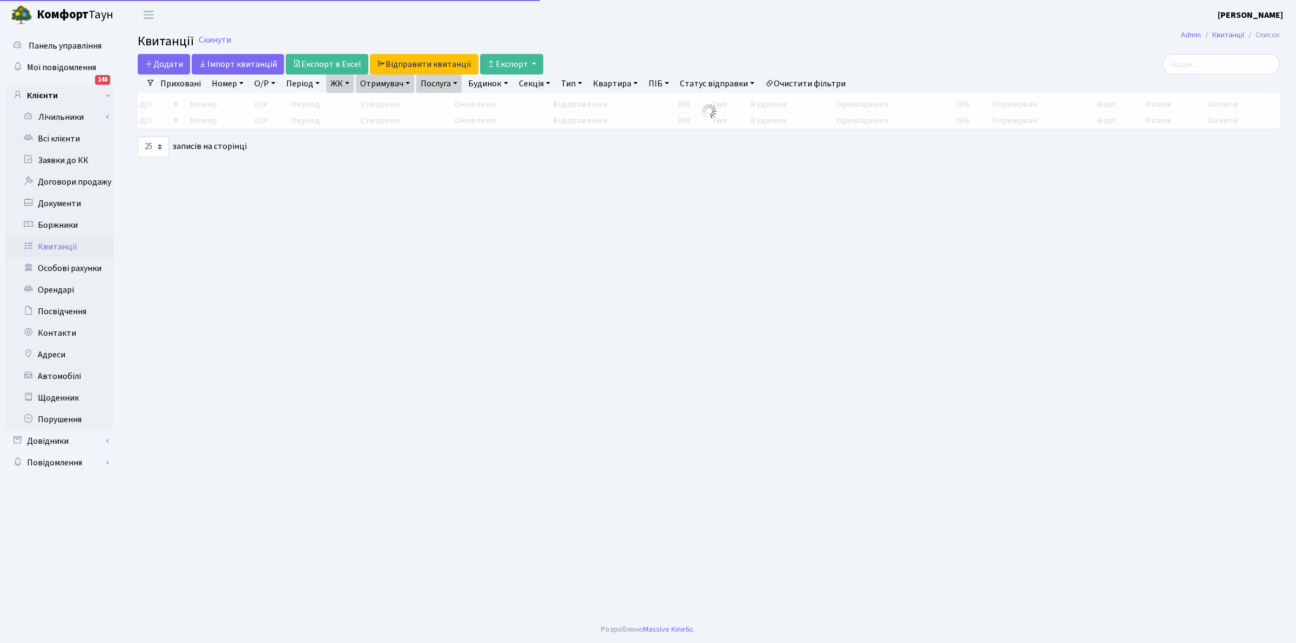
select select "25"
